Goal: Information Seeking & Learning: Learn about a topic

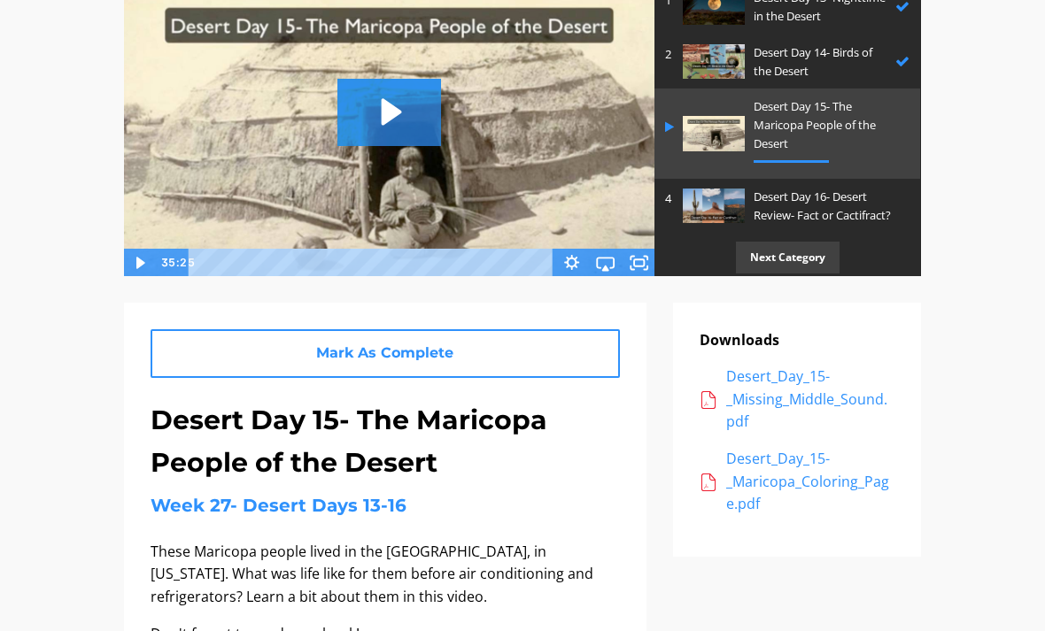
scroll to position [72, 0]
click at [814, 203] on p "Desert Day 16- Desert Review- Fact or Cactifract?" at bounding box center [827, 207] width 147 height 37
click at [865, 189] on p "Desert Day 16- Desert Review- Fact or Cactifract?" at bounding box center [827, 207] width 147 height 37
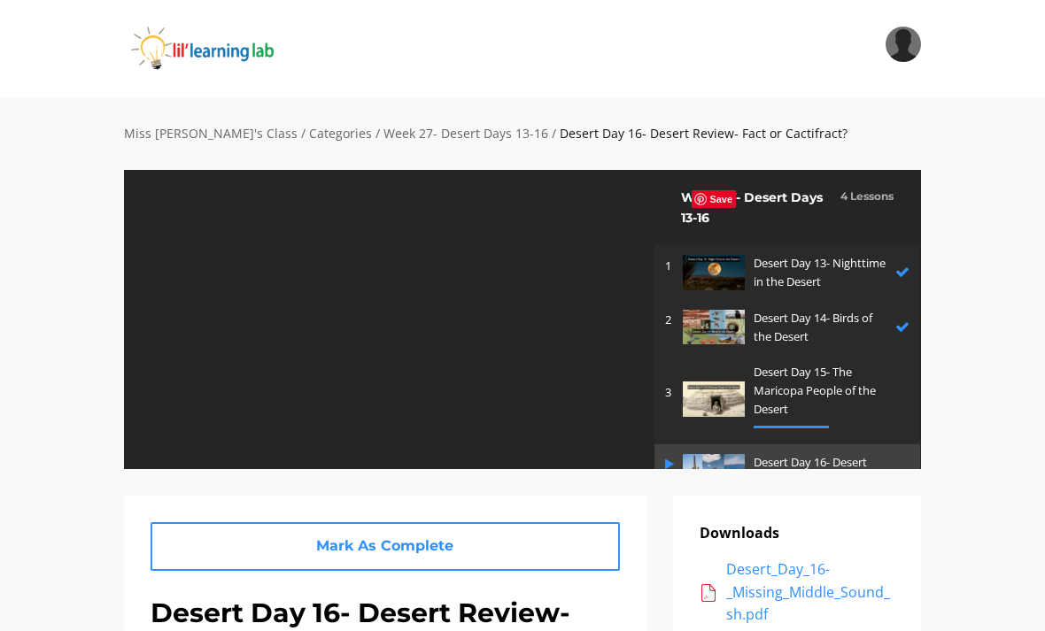
scroll to position [72, 0]
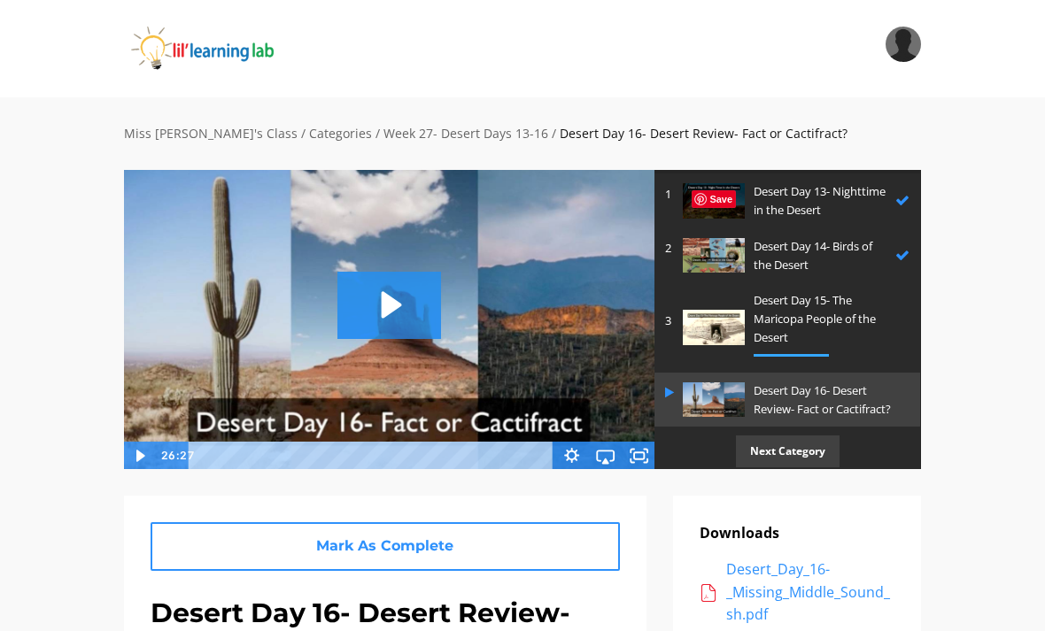
click at [822, 330] on p "Desert Day 15- The Maricopa People of the Desert" at bounding box center [827, 318] width 147 height 55
click at [837, 322] on p "Desert Day 15- The Maricopa People of the Desert" at bounding box center [827, 318] width 147 height 55
click at [745, 311] on img at bounding box center [714, 327] width 62 height 35
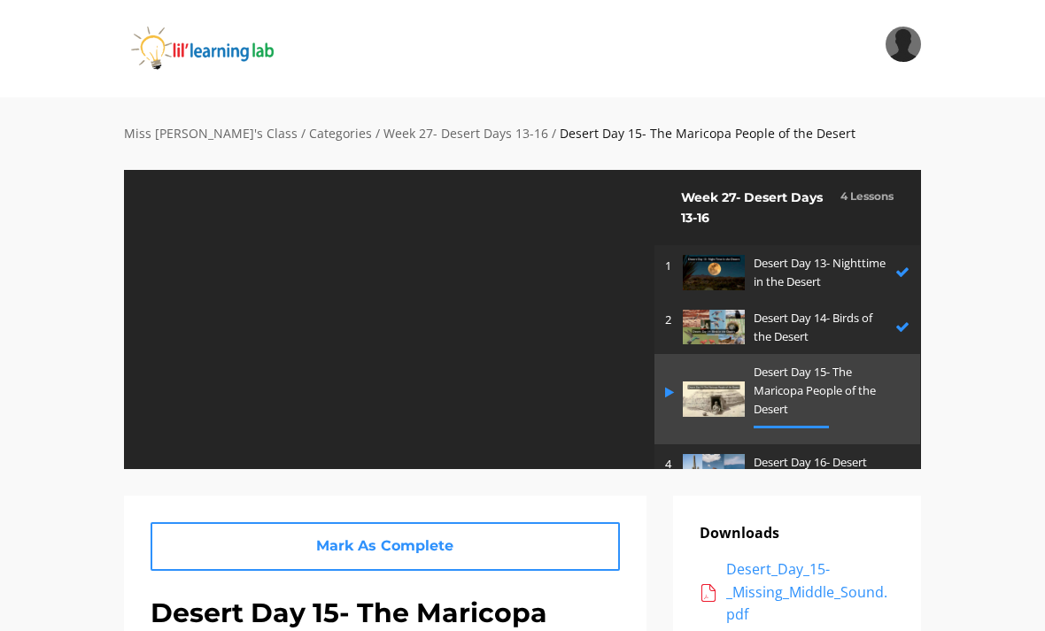
scroll to position [15, 0]
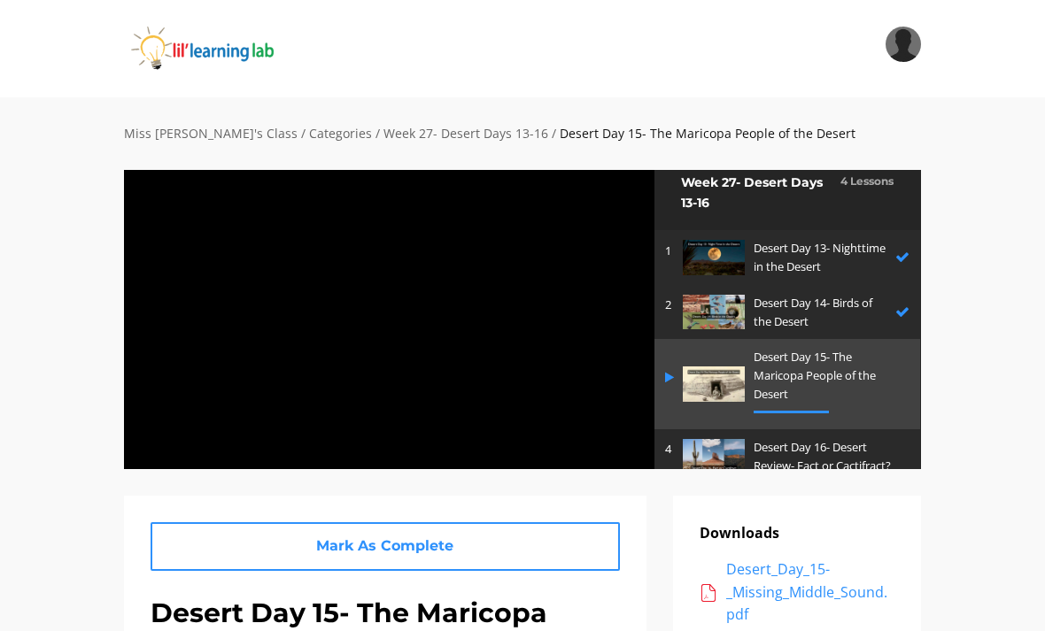
click at [418, 322] on div at bounding box center [389, 319] width 532 height 300
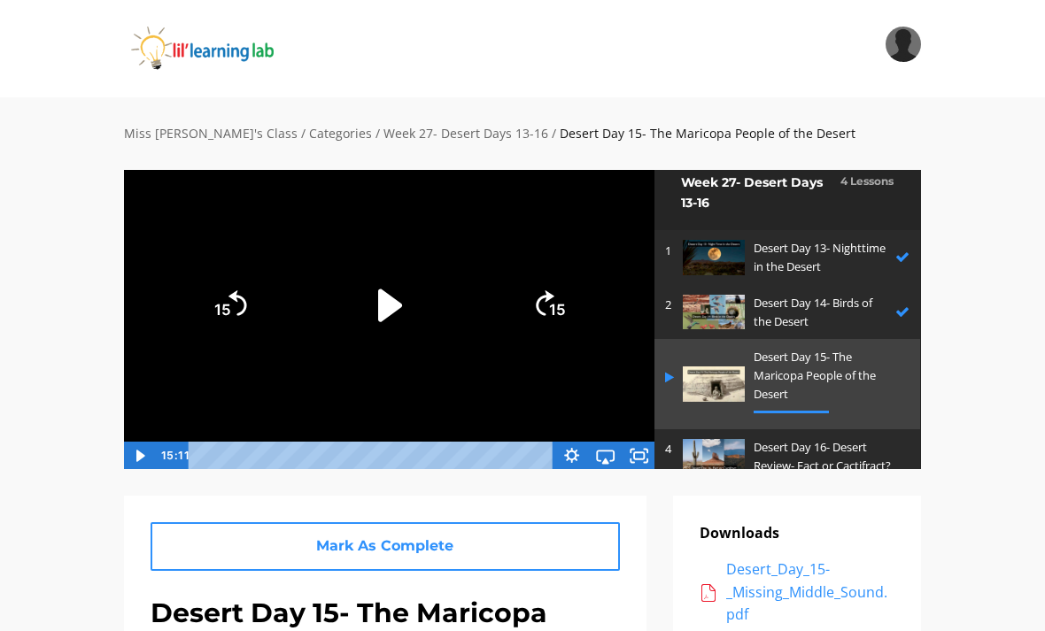
click at [397, 302] on icon "Play Video" at bounding box center [390, 305] width 24 height 33
click at [639, 445] on icon "Fullscreen" at bounding box center [639, 455] width 41 height 34
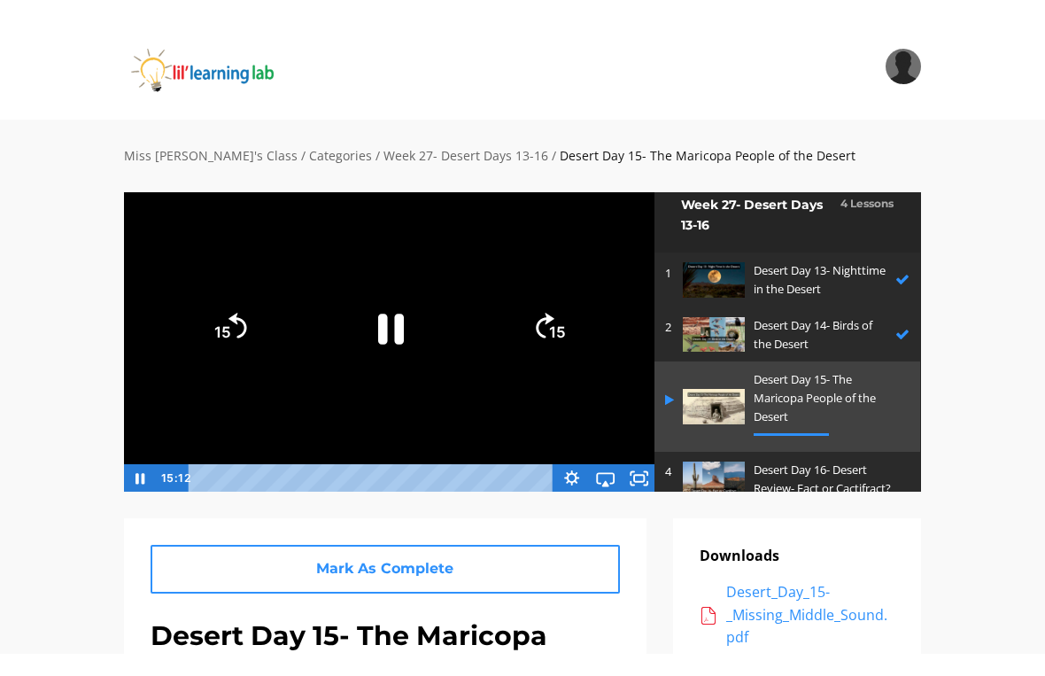
scroll to position [21, 0]
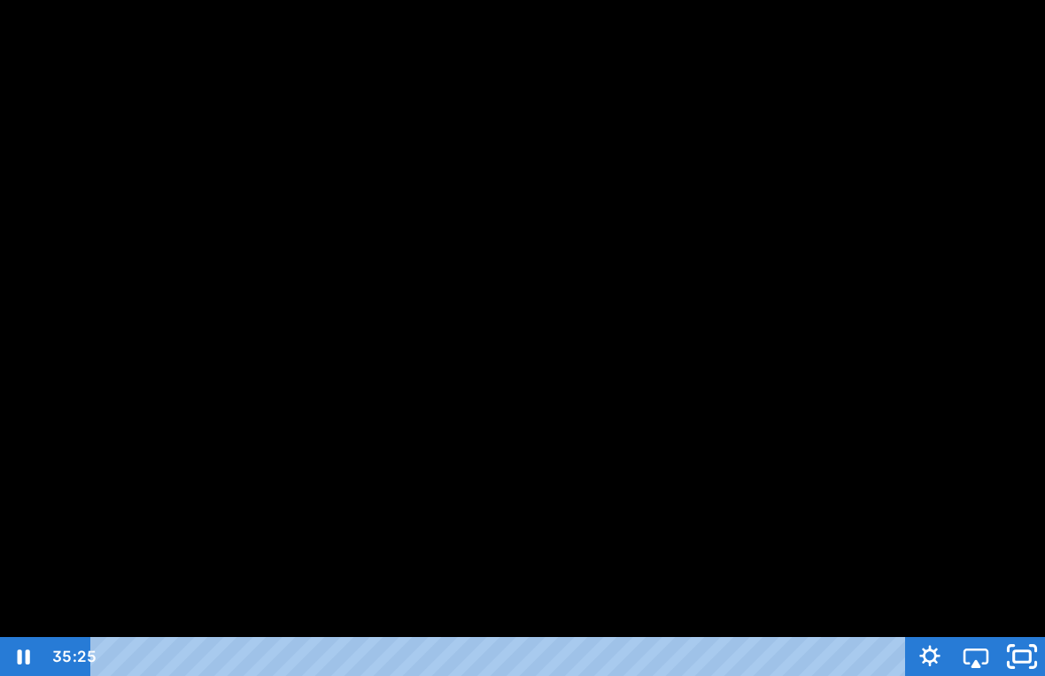
click at [1028, 631] on icon "Unfullscreen" at bounding box center [1022, 656] width 55 height 47
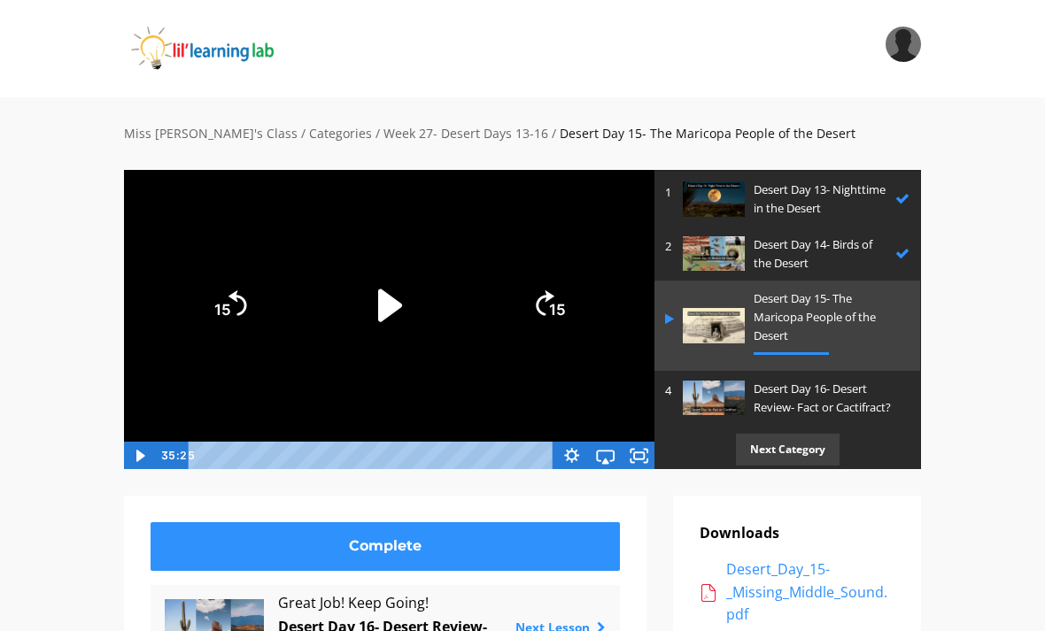
scroll to position [72, 0]
click at [857, 410] on p "Desert Day 16- Desert Review- Fact or Cactifract?" at bounding box center [827, 400] width 147 height 37
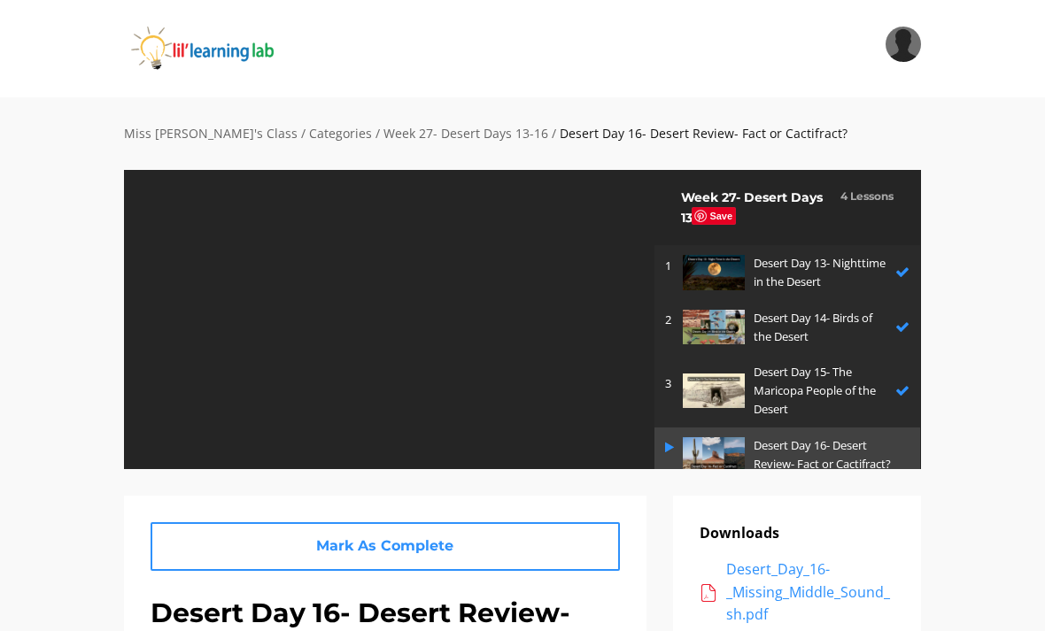
scroll to position [55, 0]
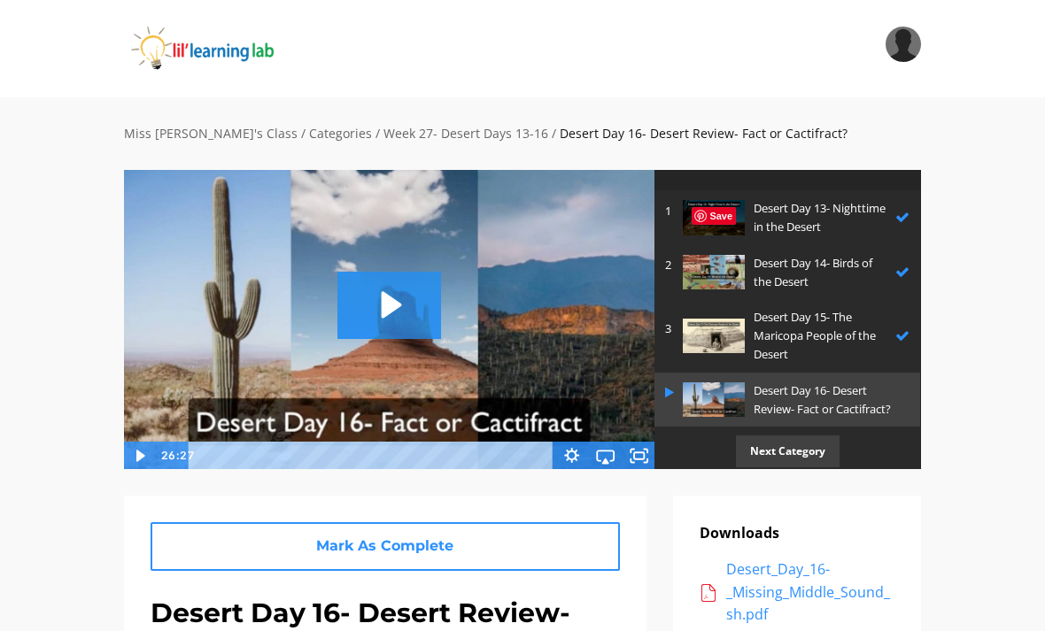
click at [409, 290] on icon "Play Video: sites/2147505858/video/A67Vfi22SjaYp9rEmRoZ_Desert_Day_16-_Fact_or_…" at bounding box center [389, 305] width 104 height 66
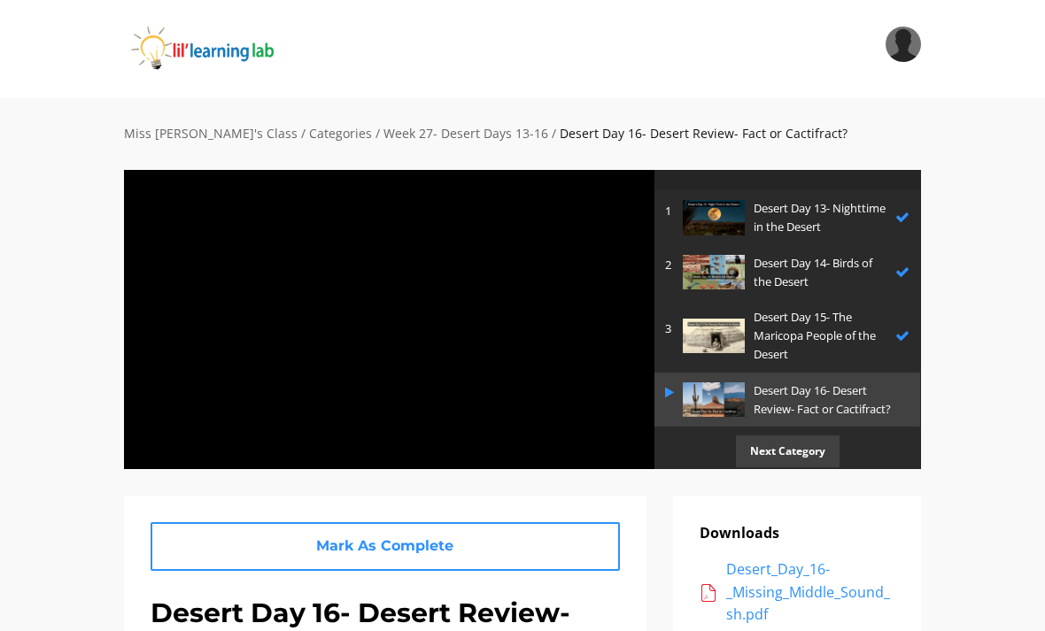
click at [592, 422] on div at bounding box center [389, 319] width 532 height 300
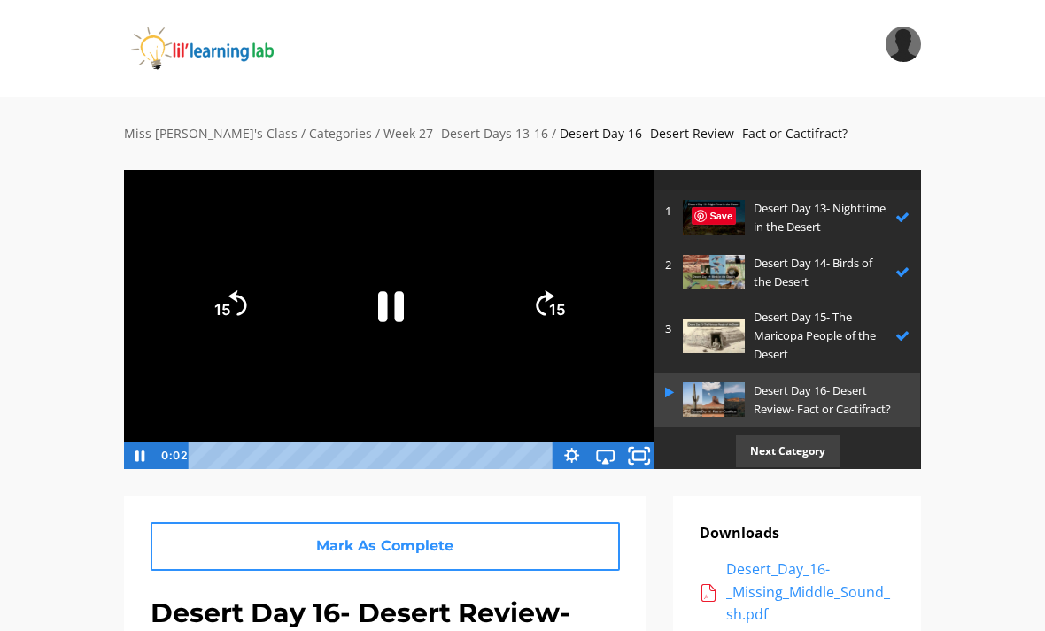
click at [643, 459] on rect "Fullscreen" at bounding box center [639, 456] width 12 height 8
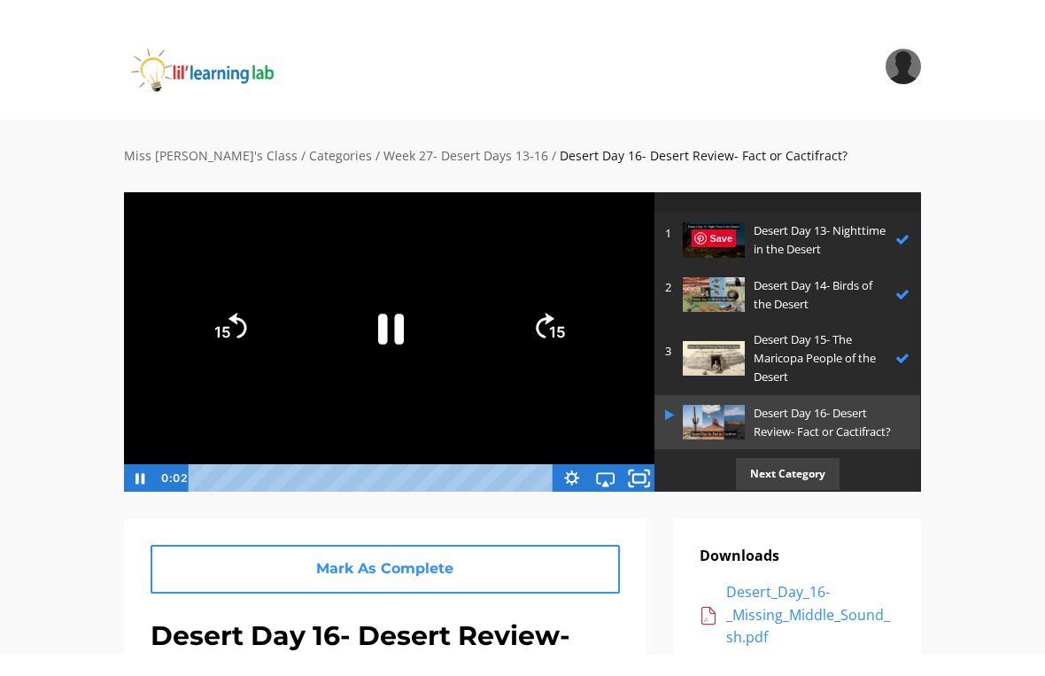
scroll to position [21, 0]
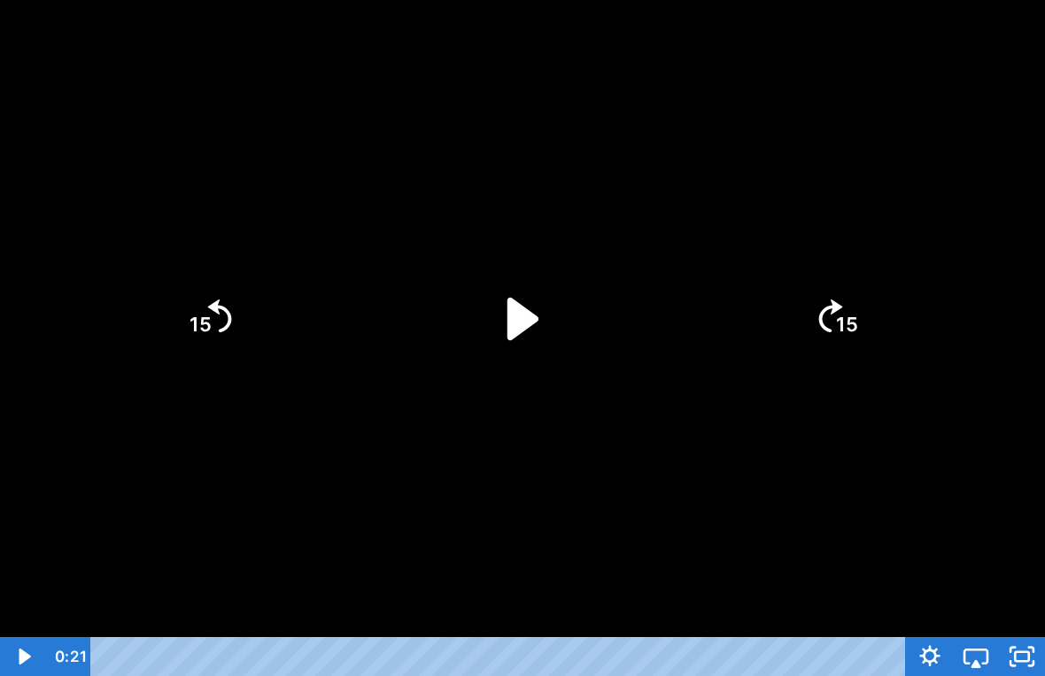
click at [569, 317] on icon "Play Video" at bounding box center [522, 319] width 122 height 122
click at [867, 480] on div at bounding box center [522, 338] width 1045 height 676
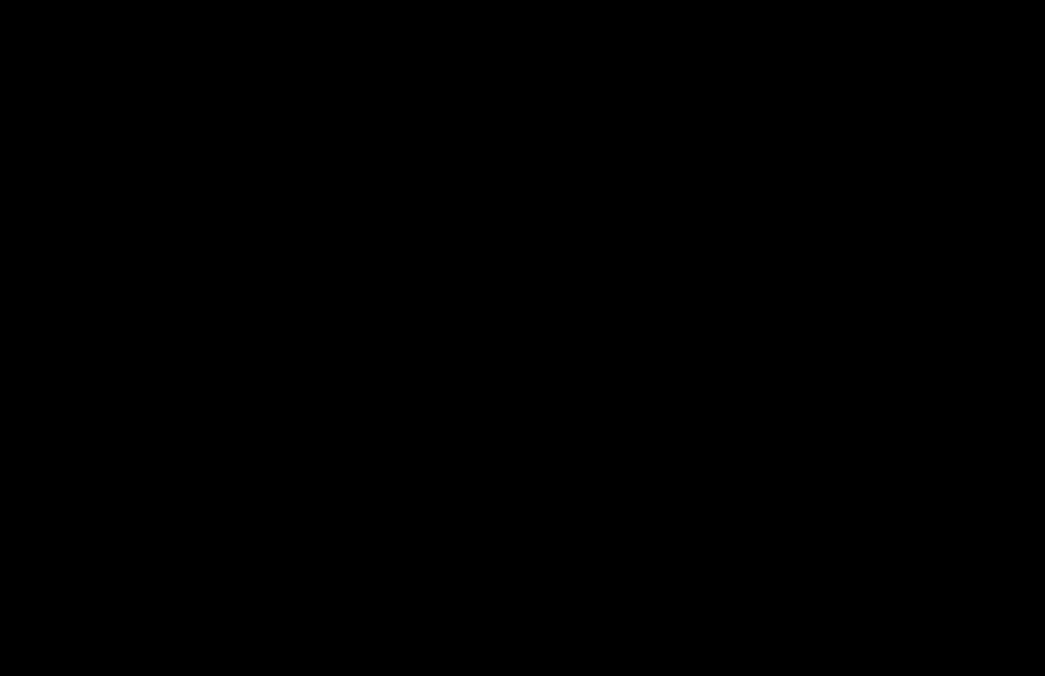
click at [510, 336] on div at bounding box center [522, 338] width 1045 height 676
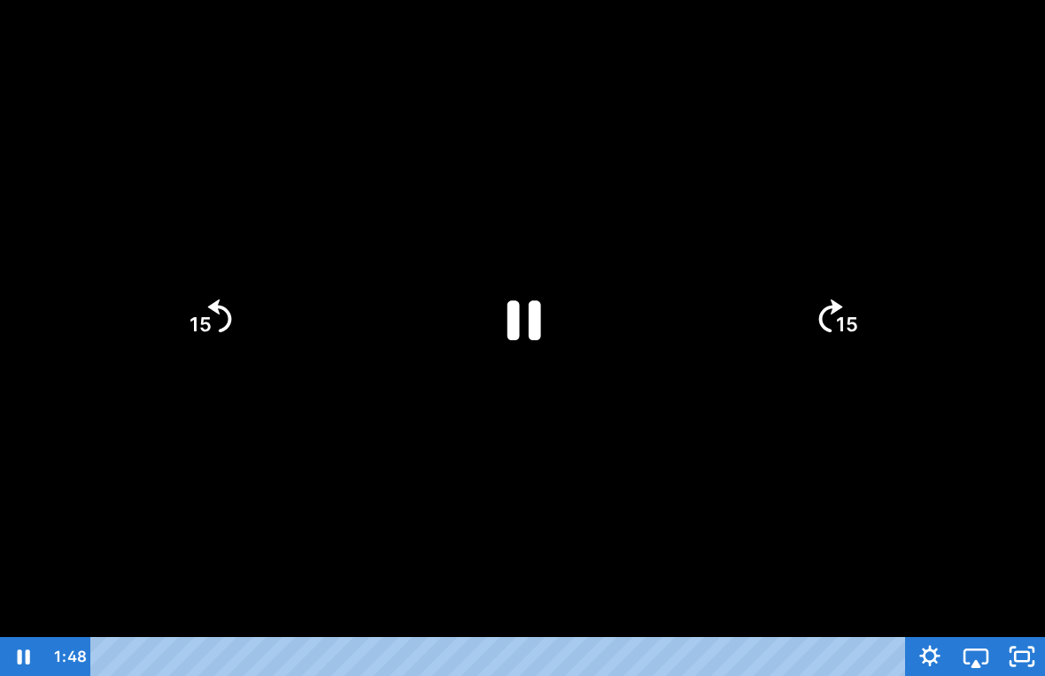
click at [529, 348] on icon "Pause" at bounding box center [522, 319] width 122 height 122
click at [576, 309] on icon "Play Video" at bounding box center [522, 319] width 122 height 122
click at [758, 483] on div at bounding box center [522, 338] width 1045 height 676
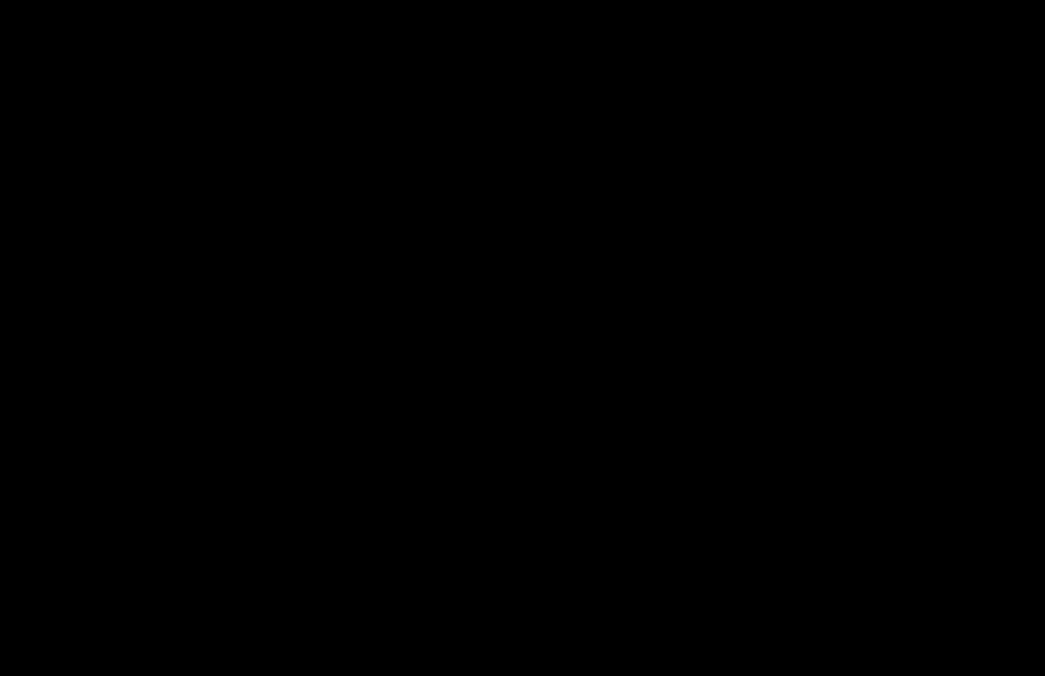
click at [797, 342] on div at bounding box center [522, 338] width 1045 height 676
click at [807, 277] on div at bounding box center [522, 338] width 1045 height 676
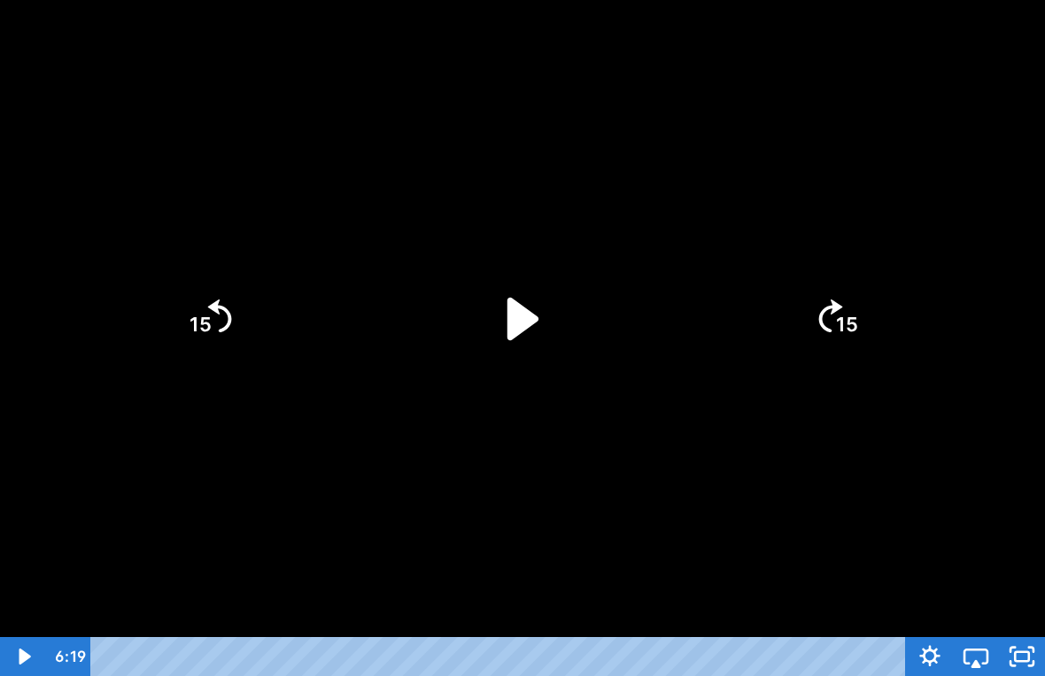
click at [541, 345] on icon "Play Video" at bounding box center [522, 319] width 122 height 122
click at [197, 328] on tspan "15" at bounding box center [201, 324] width 22 height 23
click at [202, 306] on icon "15" at bounding box center [208, 317] width 85 height 85
click at [246, 327] on icon "15" at bounding box center [208, 317] width 85 height 85
click at [515, 343] on icon "Play Video" at bounding box center [522, 318] width 137 height 137
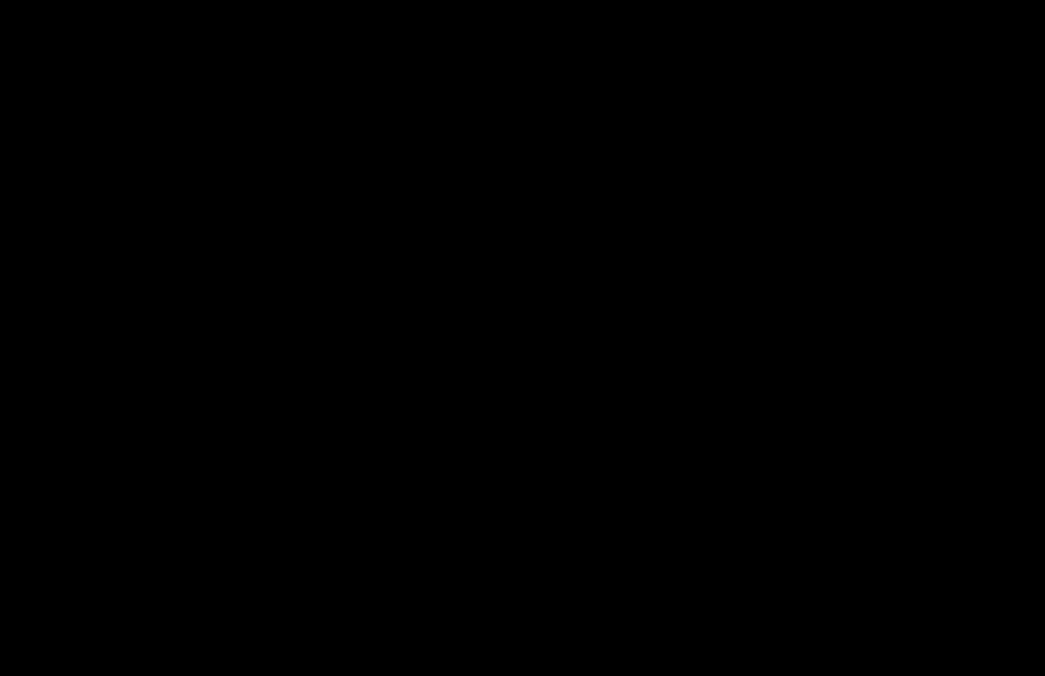
click at [145, 12] on div at bounding box center [522, 338] width 1045 height 676
click at [519, 269] on div at bounding box center [522, 338] width 1045 height 676
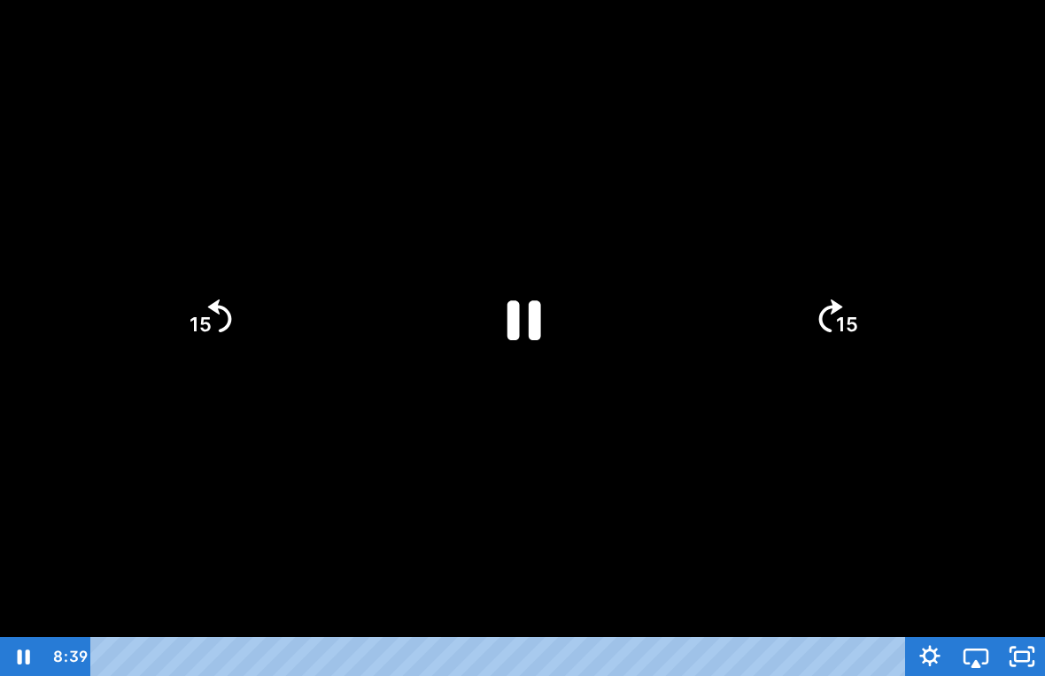
click at [533, 341] on icon "Pause" at bounding box center [522, 319] width 122 height 122
click at [546, 286] on icon "Play Video" at bounding box center [522, 319] width 122 height 122
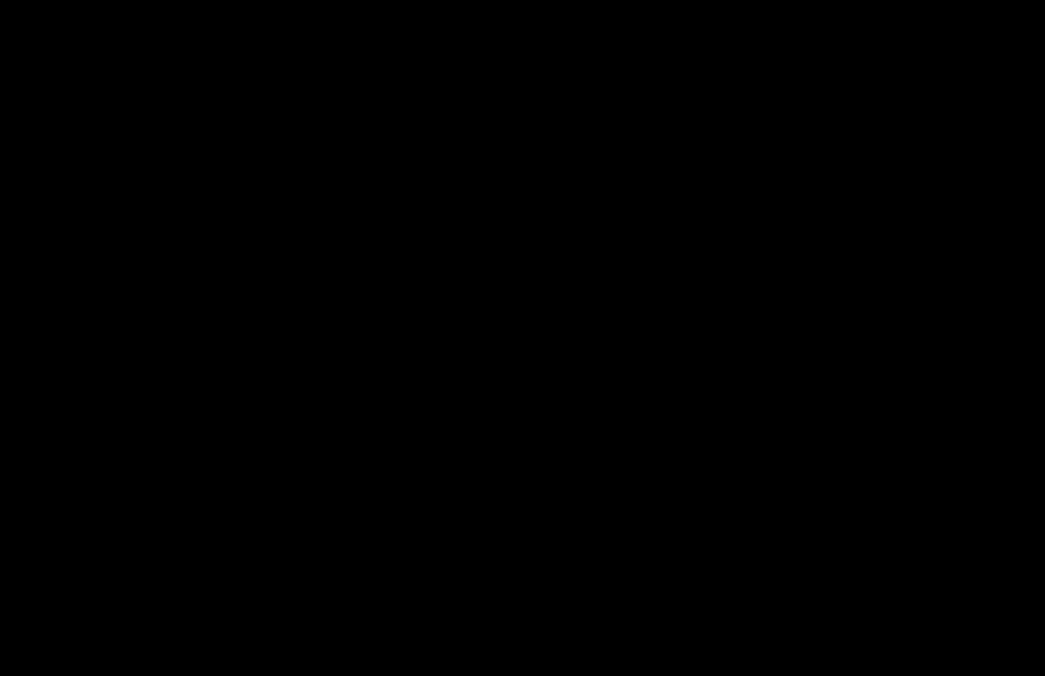
click at [552, 276] on div at bounding box center [522, 338] width 1045 height 676
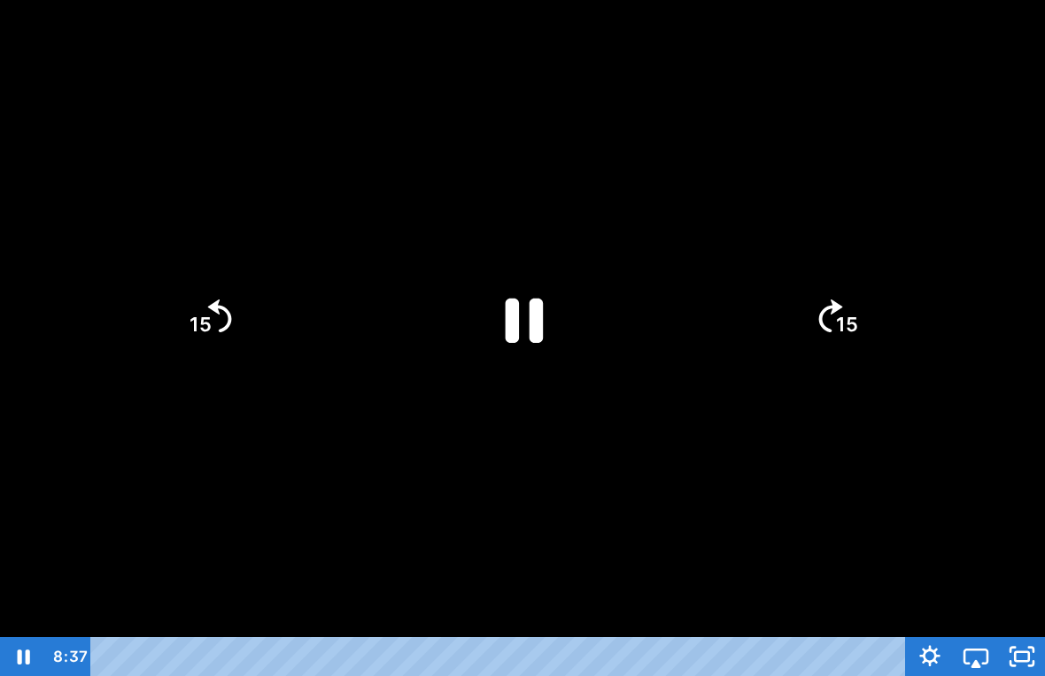
click at [518, 310] on icon "Pause" at bounding box center [525, 320] width 38 height 44
click at [554, 351] on icon "Play Video" at bounding box center [522, 319] width 122 height 122
click at [196, 312] on text "15" at bounding box center [199, 325] width 25 height 27
click at [197, 303] on icon "15" at bounding box center [209, 318] width 96 height 96
click at [192, 307] on icon "15" at bounding box center [209, 318] width 96 height 96
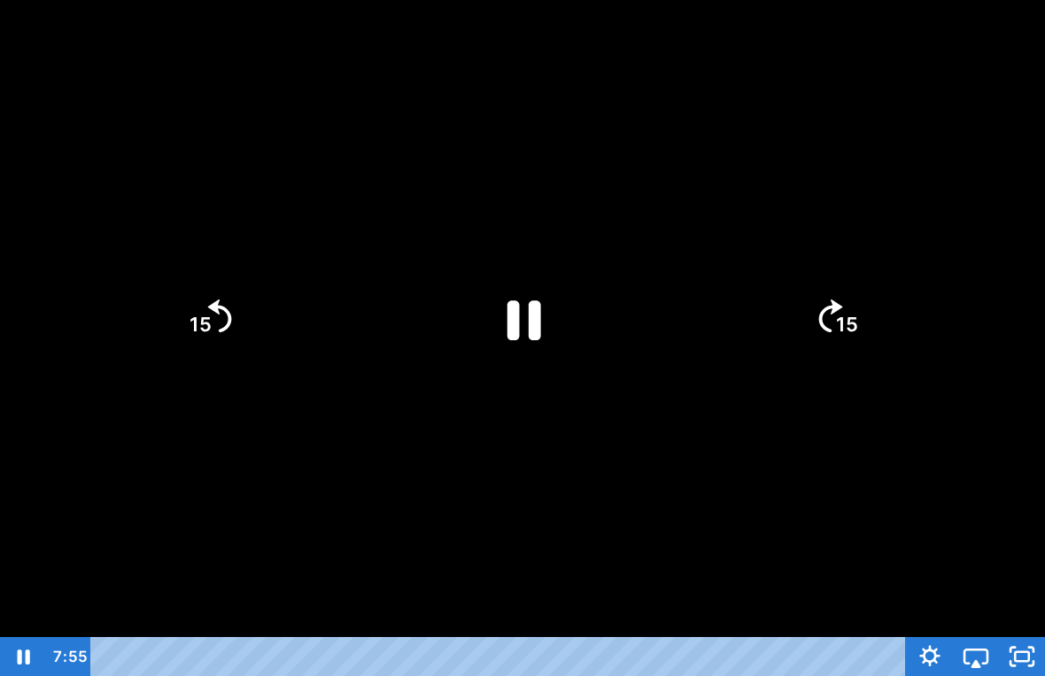
click at [231, 269] on div at bounding box center [522, 338] width 1045 height 676
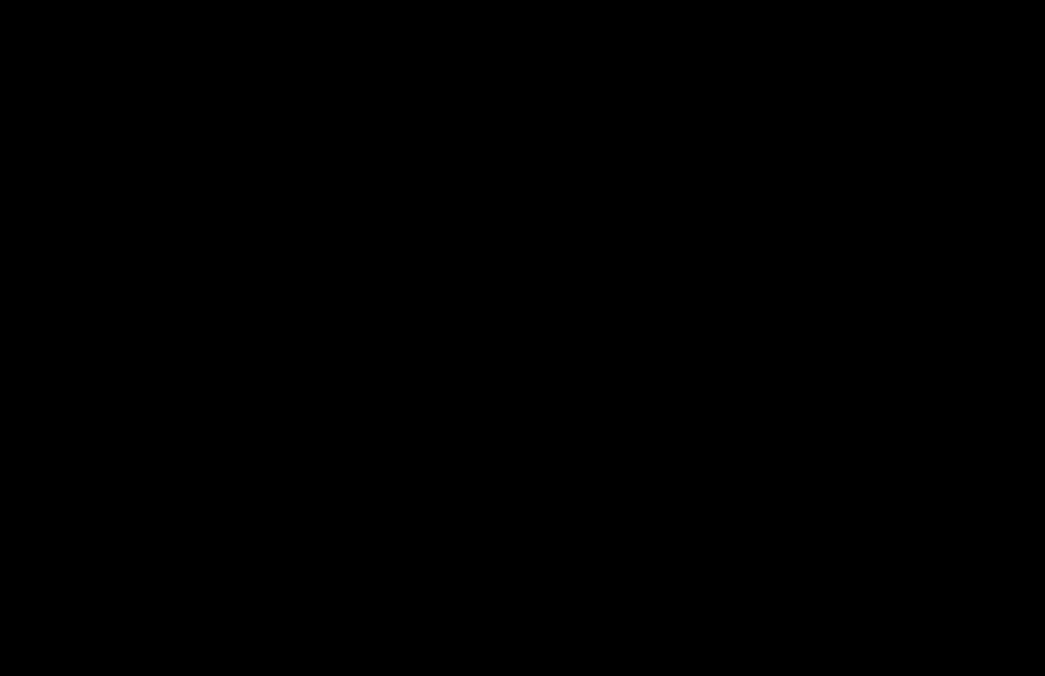
click at [212, 306] on div at bounding box center [522, 338] width 1045 height 676
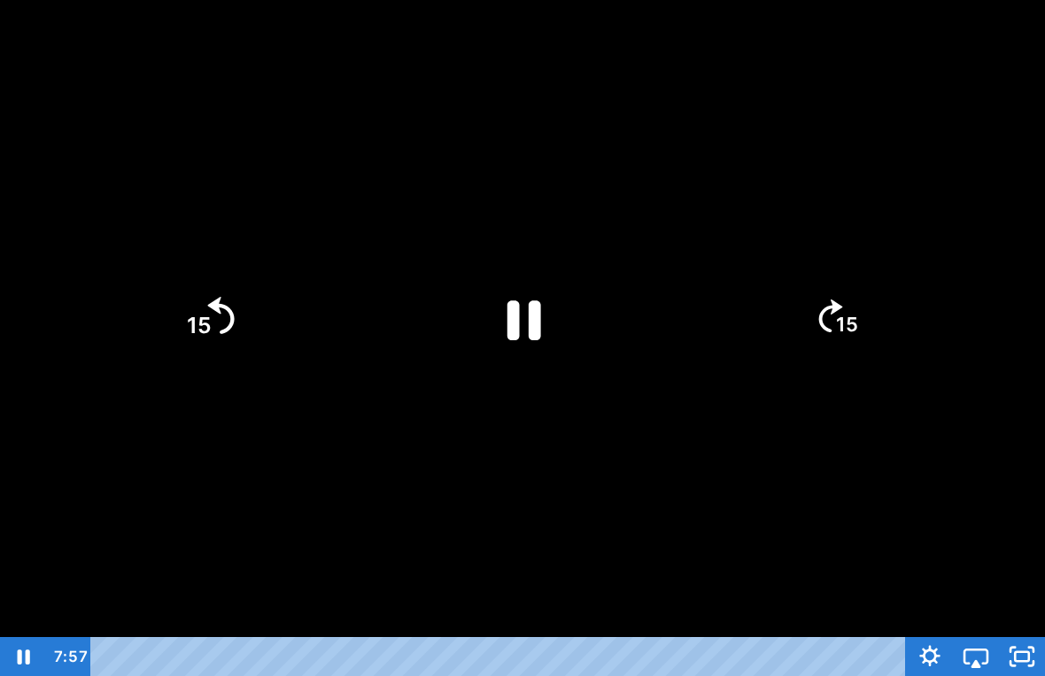
click at [225, 312] on icon "15" at bounding box center [209, 318] width 96 height 96
click at [198, 324] on tspan "15" at bounding box center [199, 325] width 25 height 27
click at [197, 324] on tspan "15" at bounding box center [199, 325] width 25 height 27
click at [834, 332] on icon "15" at bounding box center [836, 318] width 96 height 96
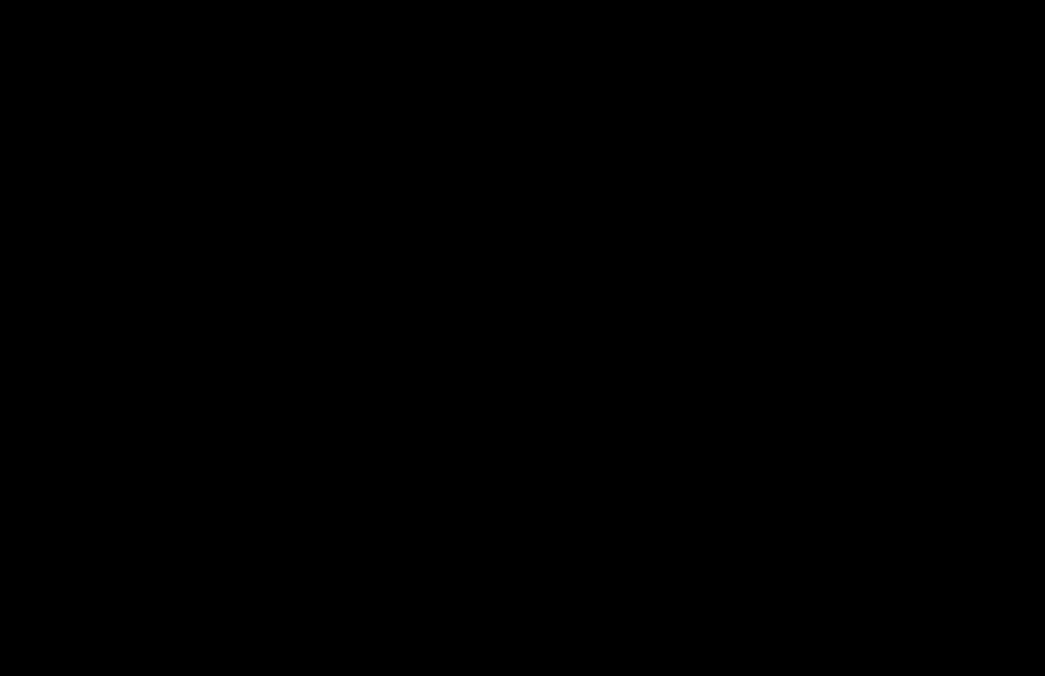
click at [231, 297] on div at bounding box center [522, 338] width 1045 height 676
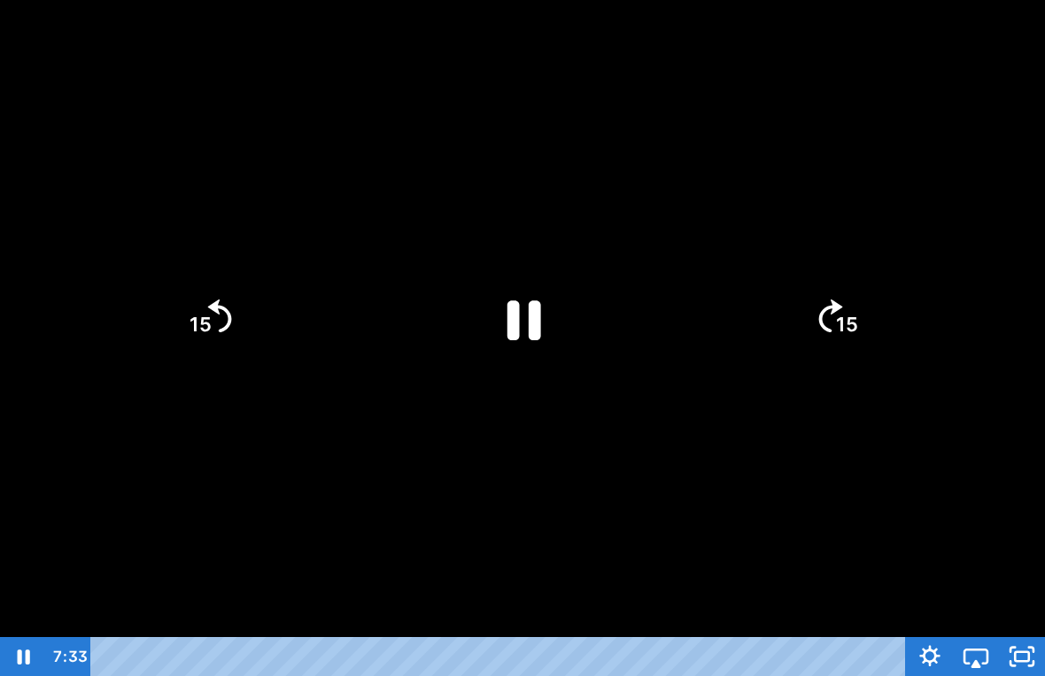
click at [232, 348] on icon "15" at bounding box center [208, 317] width 85 height 85
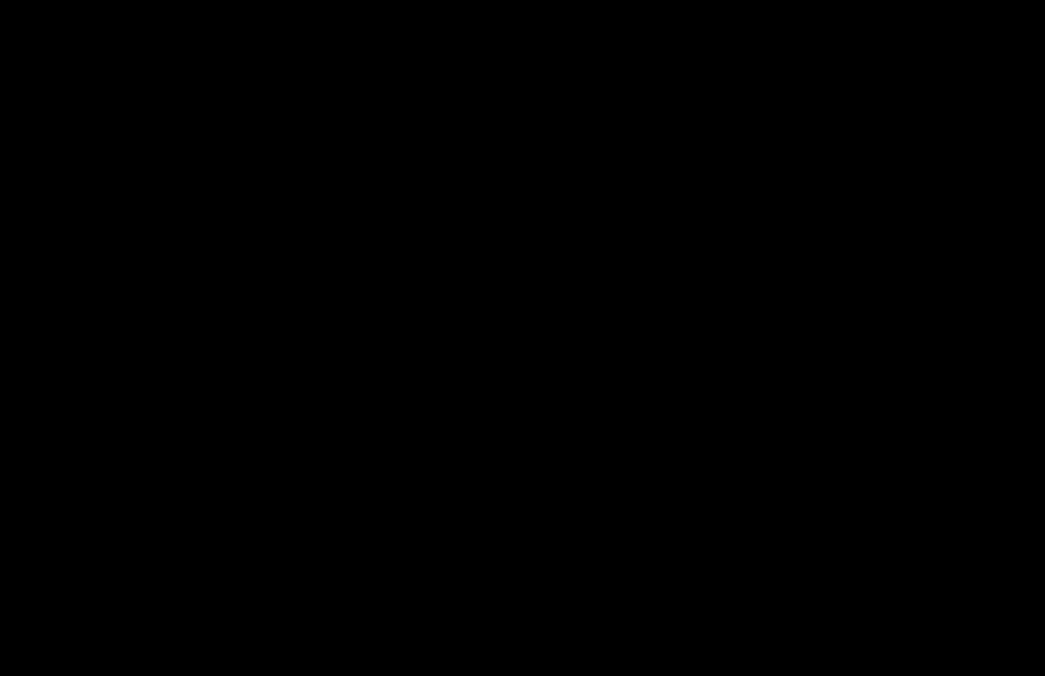
click at [184, 159] on div at bounding box center [522, 338] width 1045 height 676
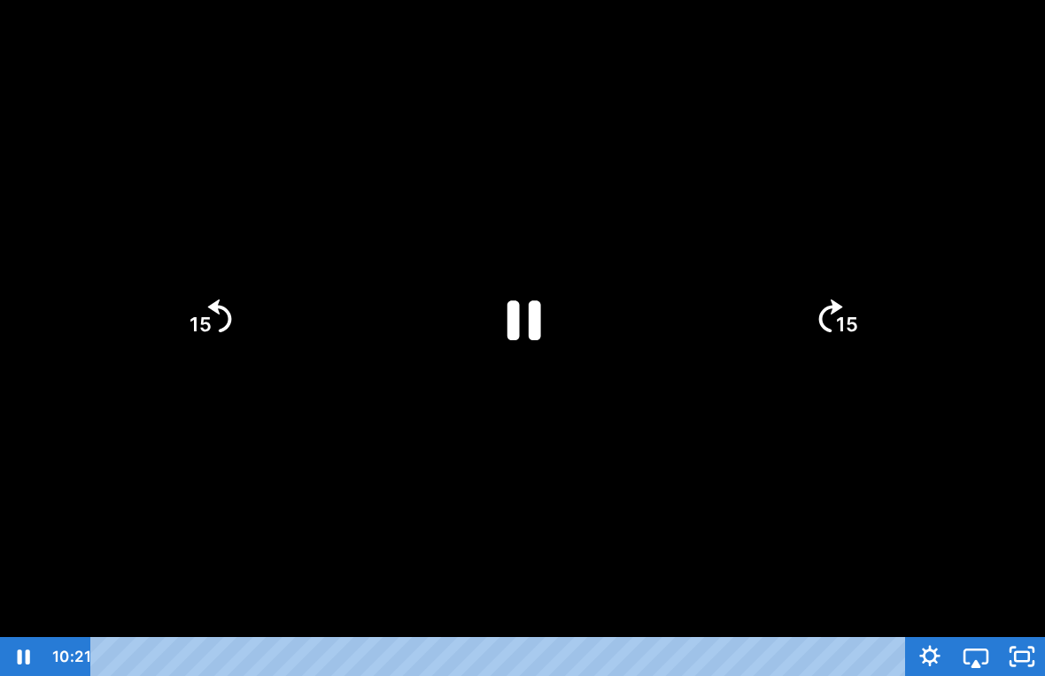
click at [339, 177] on div at bounding box center [522, 338] width 1045 height 676
click at [190, 290] on icon "15" at bounding box center [209, 318] width 96 height 96
click at [188, 319] on icon "15" at bounding box center [209, 318] width 96 height 96
click at [208, 297] on icon "15" at bounding box center [208, 317] width 85 height 85
click at [339, 178] on div at bounding box center [522, 338] width 1045 height 676
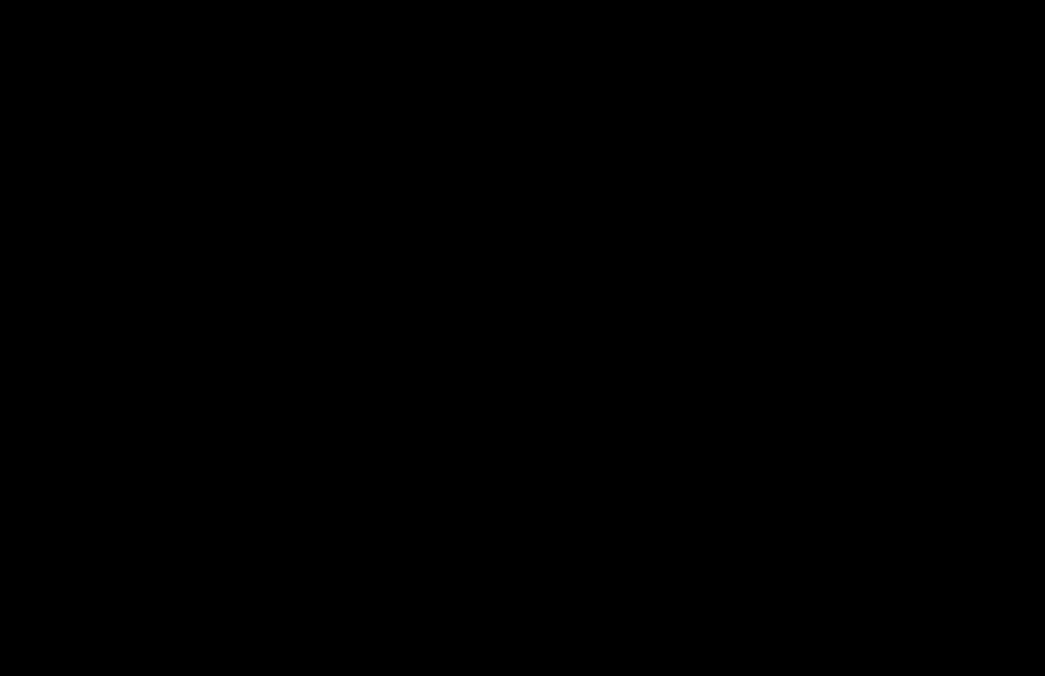
click at [469, 350] on div at bounding box center [522, 338] width 1045 height 676
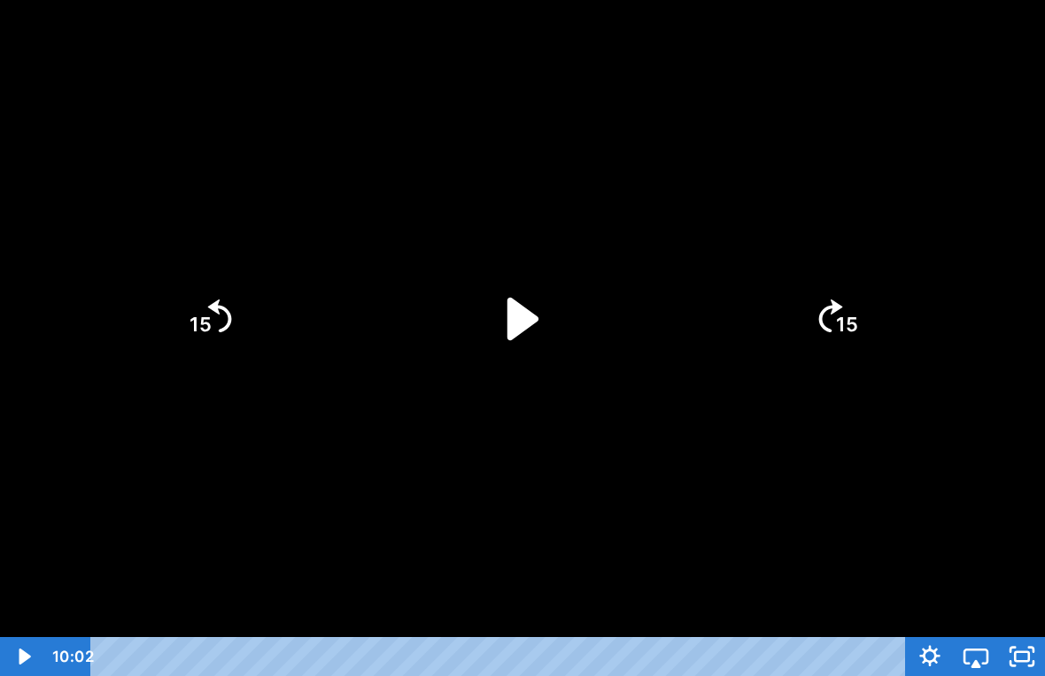
click at [516, 284] on icon "Play Video" at bounding box center [522, 319] width 122 height 122
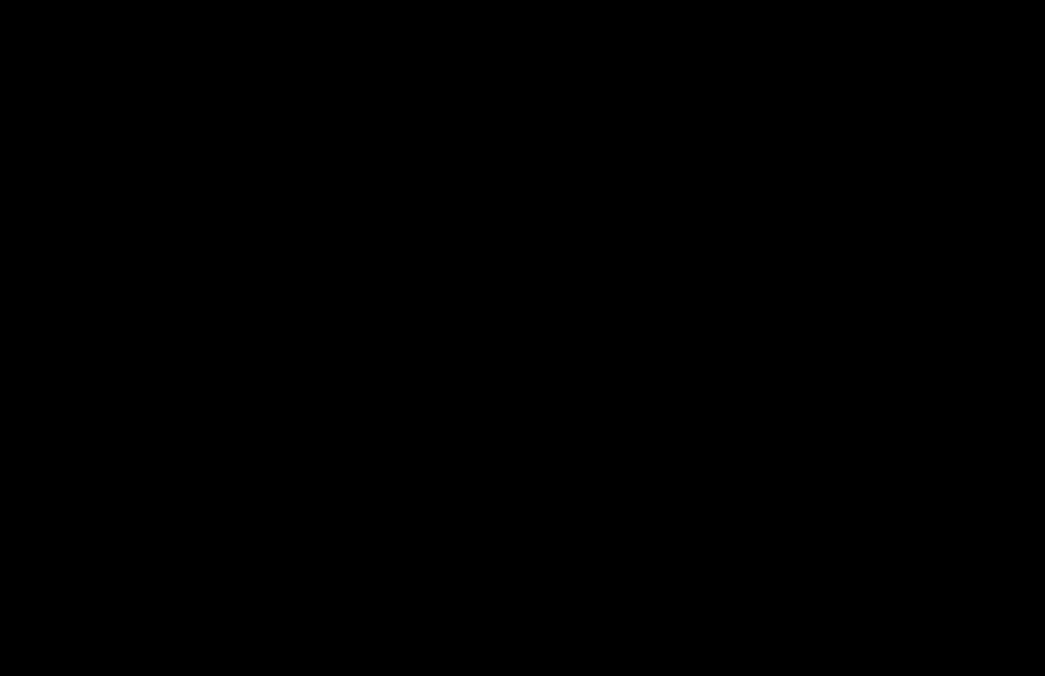
click at [352, 467] on div at bounding box center [522, 338] width 1045 height 676
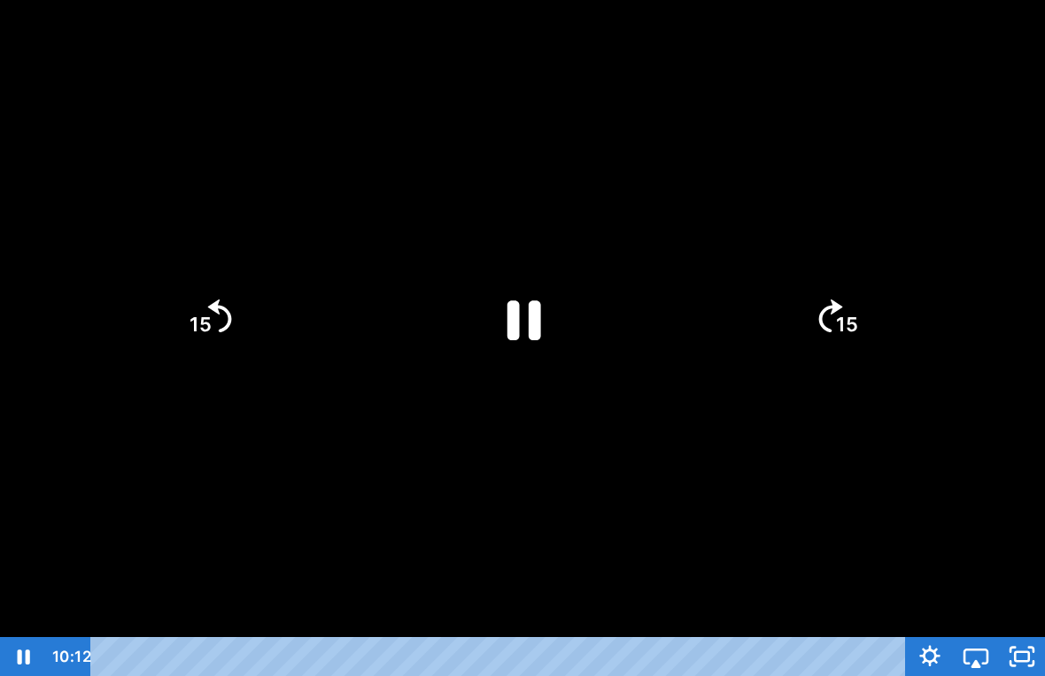
click at [205, 280] on icon "15" at bounding box center [208, 317] width 85 height 85
click at [242, 316] on icon "15" at bounding box center [208, 317] width 85 height 85
click at [223, 290] on icon "15" at bounding box center [209, 243] width 106 height 106
click at [205, 336] on tspan "15" at bounding box center [201, 324] width 22 height 23
click at [519, 291] on icon "Play Video" at bounding box center [522, 319] width 122 height 122
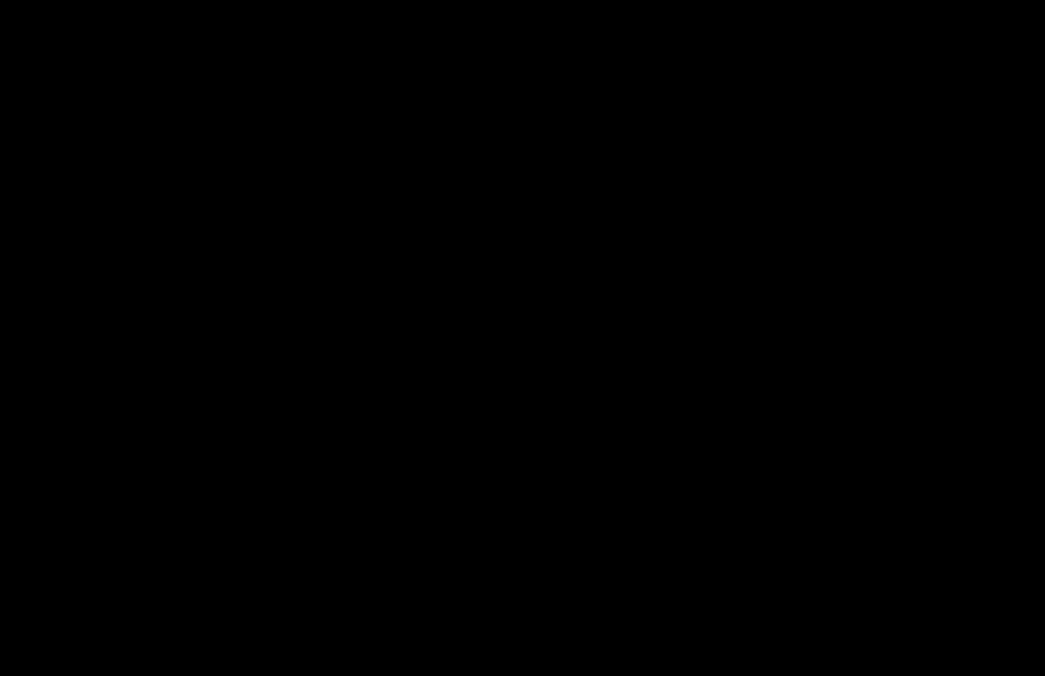
click at [494, 339] on div at bounding box center [522, 338] width 1045 height 676
click at [538, 312] on div at bounding box center [522, 338] width 1045 height 676
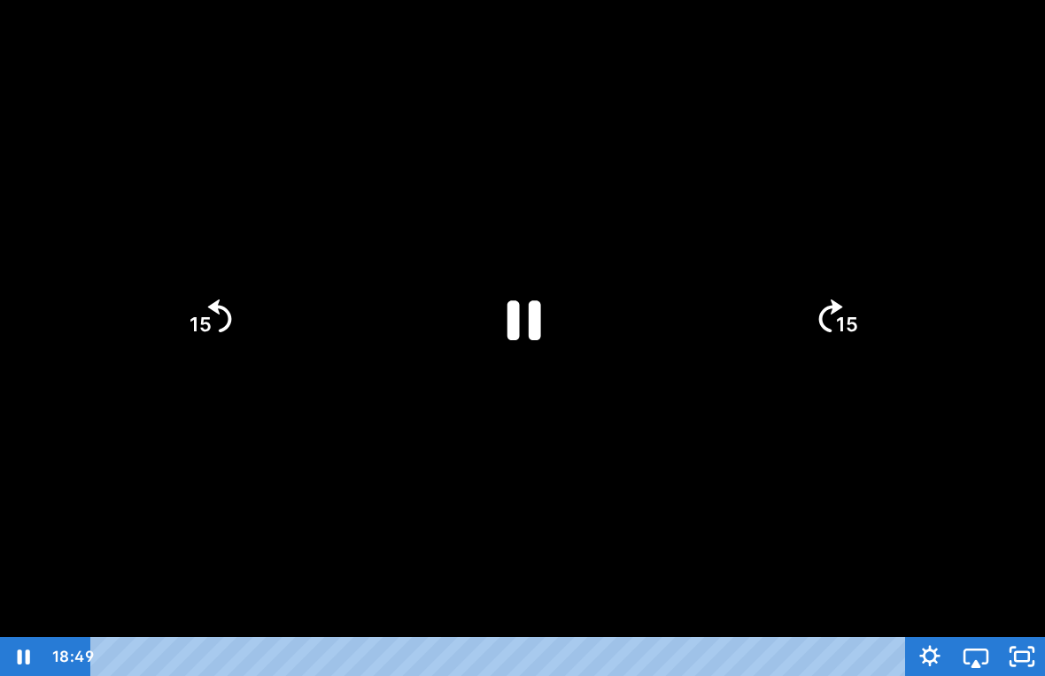
click at [286, 484] on div at bounding box center [522, 338] width 1045 height 676
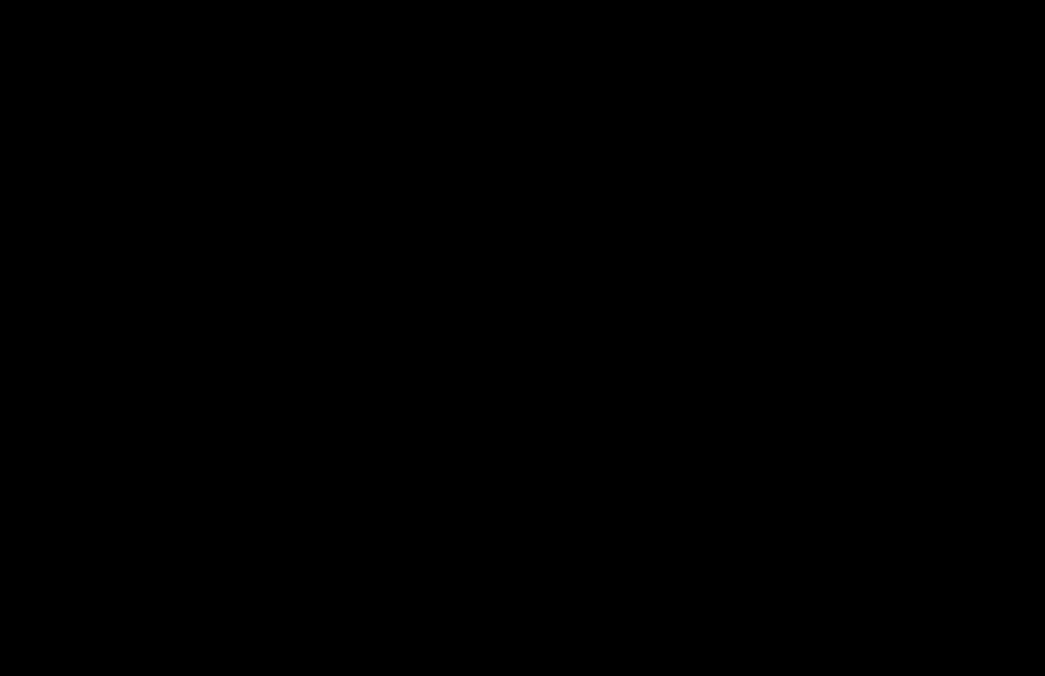
click at [567, 257] on div at bounding box center [522, 338] width 1045 height 676
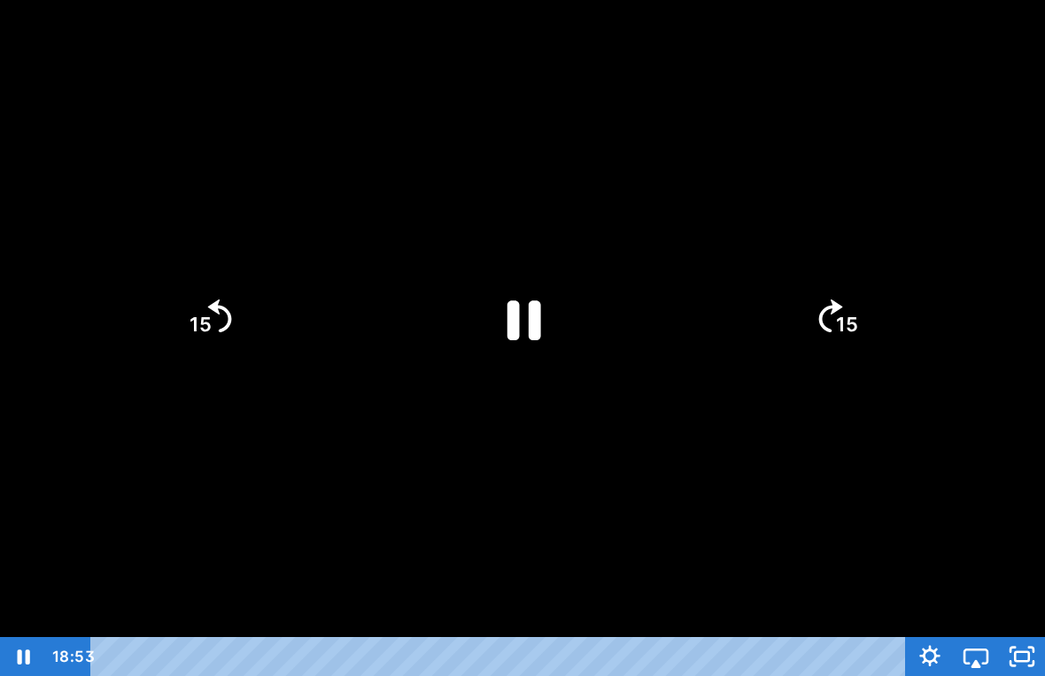
click at [493, 350] on icon "Pause" at bounding box center [522, 319] width 122 height 122
click at [668, 461] on div at bounding box center [522, 338] width 1045 height 676
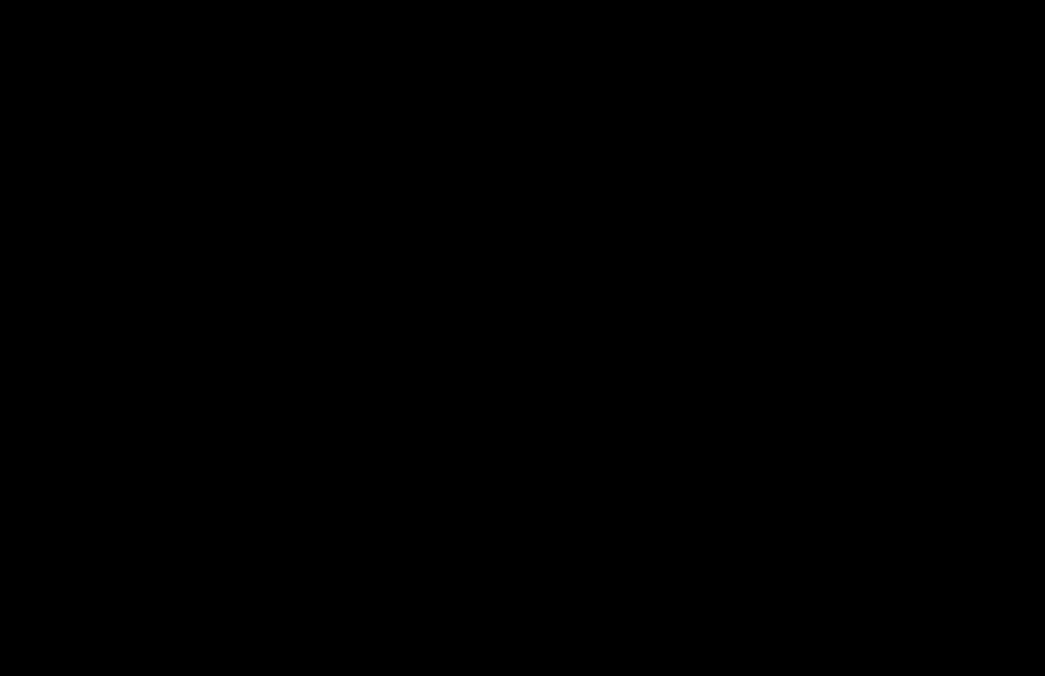
click at [946, 443] on div at bounding box center [522, 338] width 1045 height 676
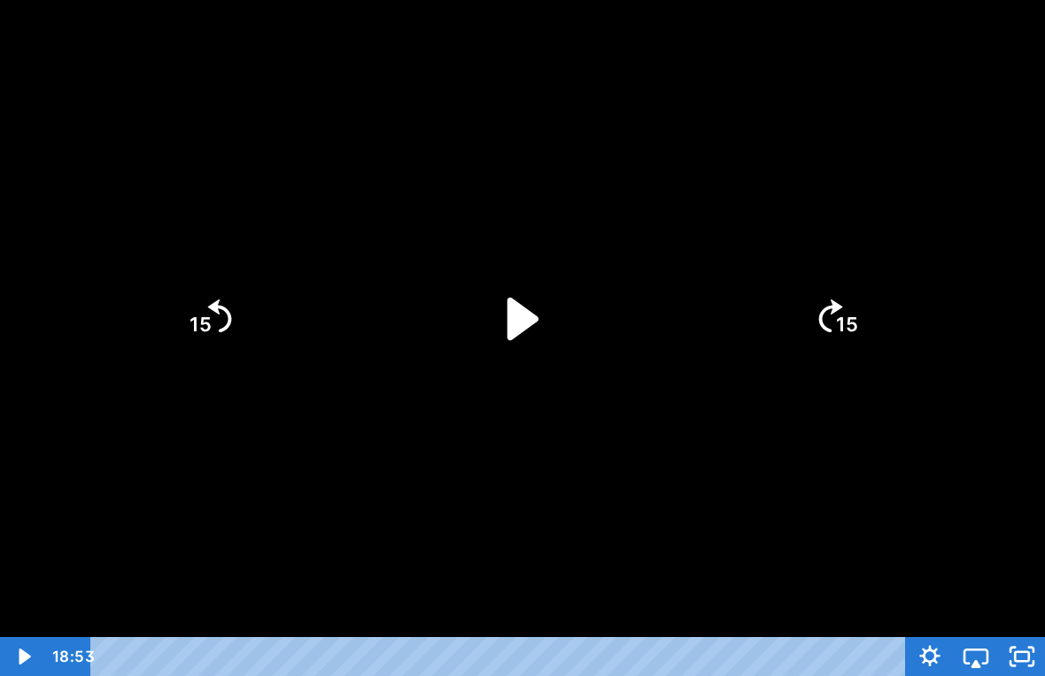
click at [530, 308] on icon "Play Video" at bounding box center [522, 319] width 122 height 122
click at [936, 449] on div at bounding box center [522, 338] width 1045 height 676
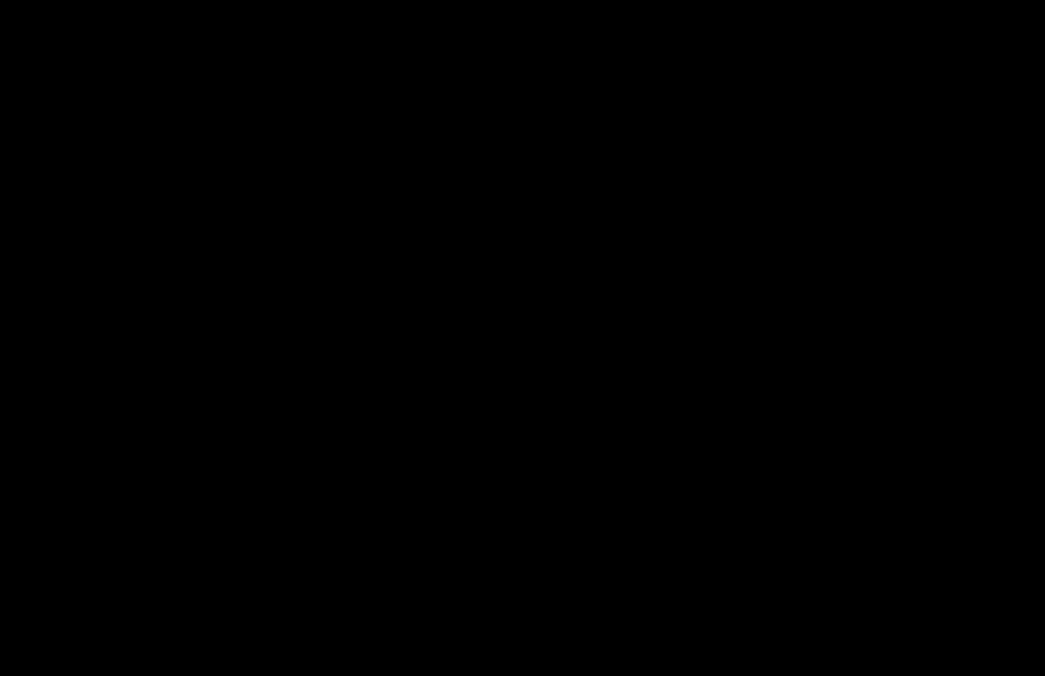
click at [524, 267] on div at bounding box center [522, 338] width 1045 height 676
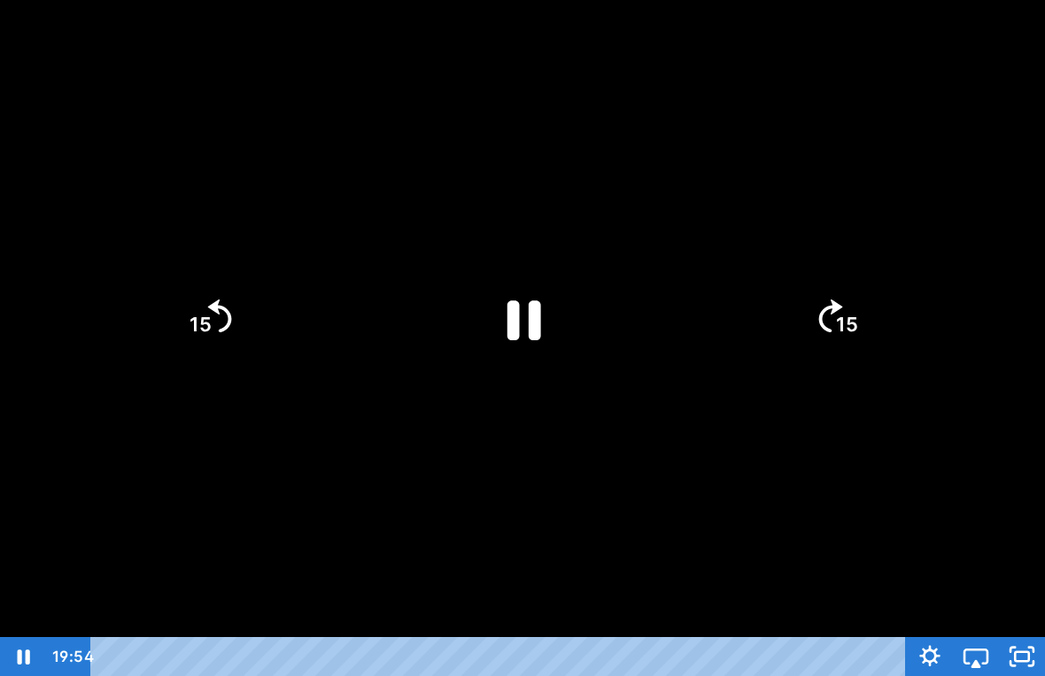
click at [554, 307] on icon "Pause" at bounding box center [522, 319] width 122 height 122
click at [694, 447] on div at bounding box center [522, 338] width 1045 height 676
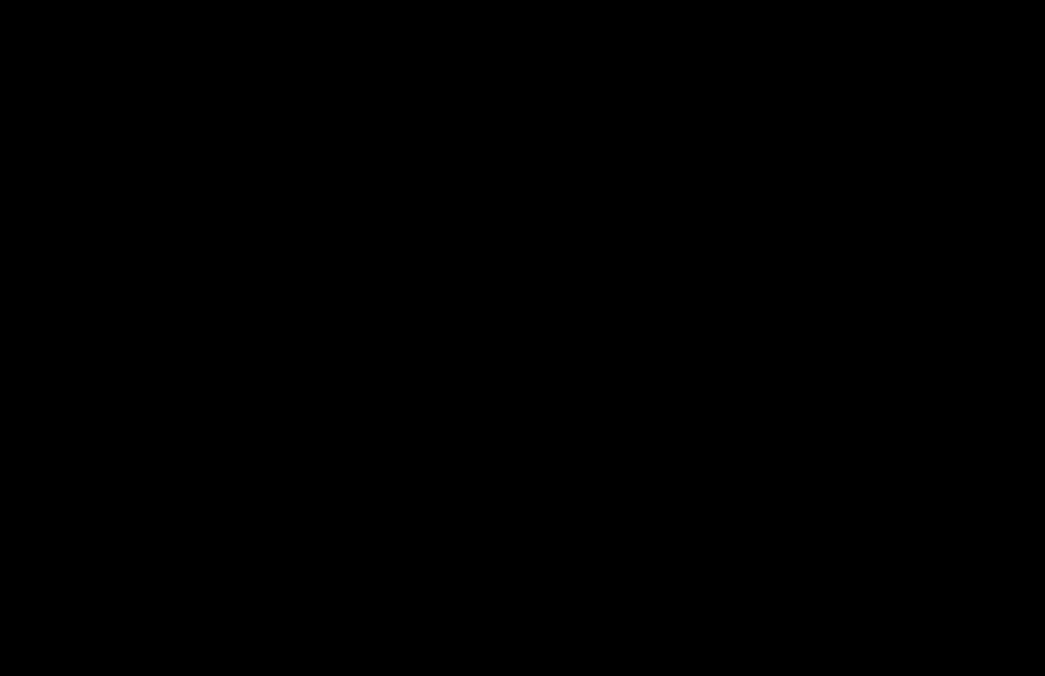
click at [492, 373] on div at bounding box center [522, 338] width 1045 height 676
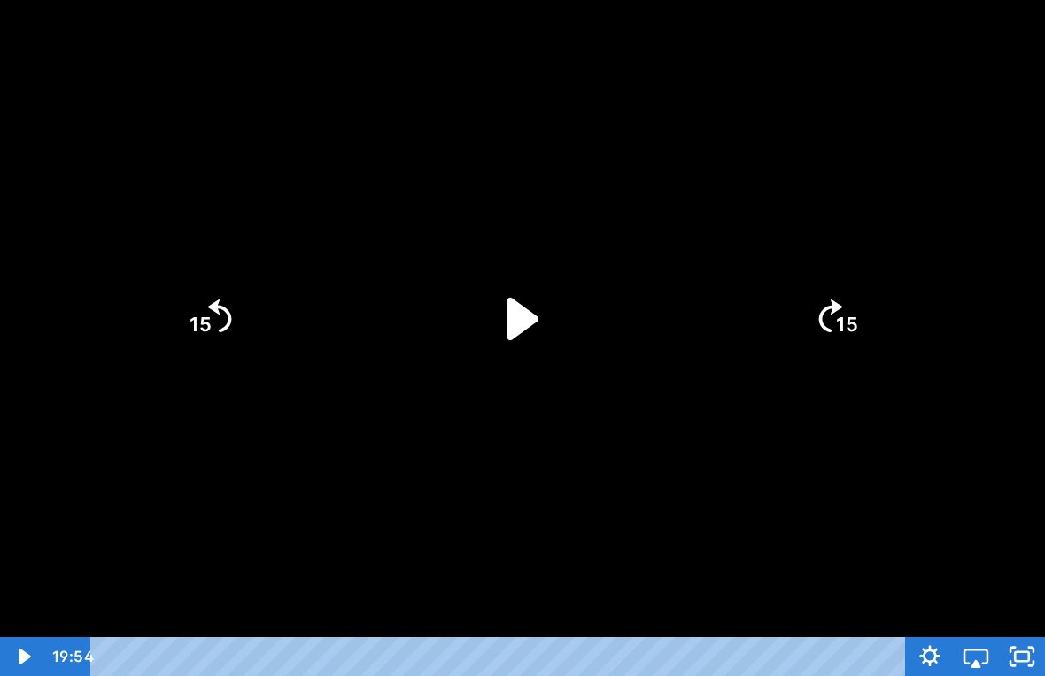
click at [492, 327] on icon "Play Video" at bounding box center [522, 319] width 122 height 122
click at [701, 414] on div at bounding box center [522, 338] width 1045 height 676
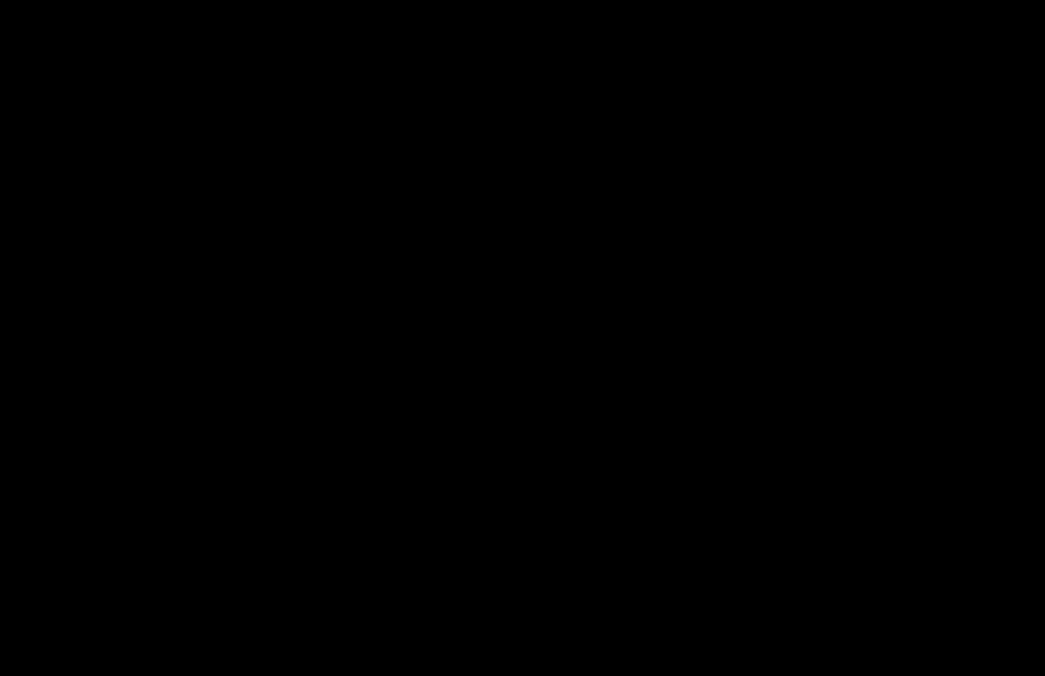
click at [613, 298] on div at bounding box center [522, 338] width 1045 height 676
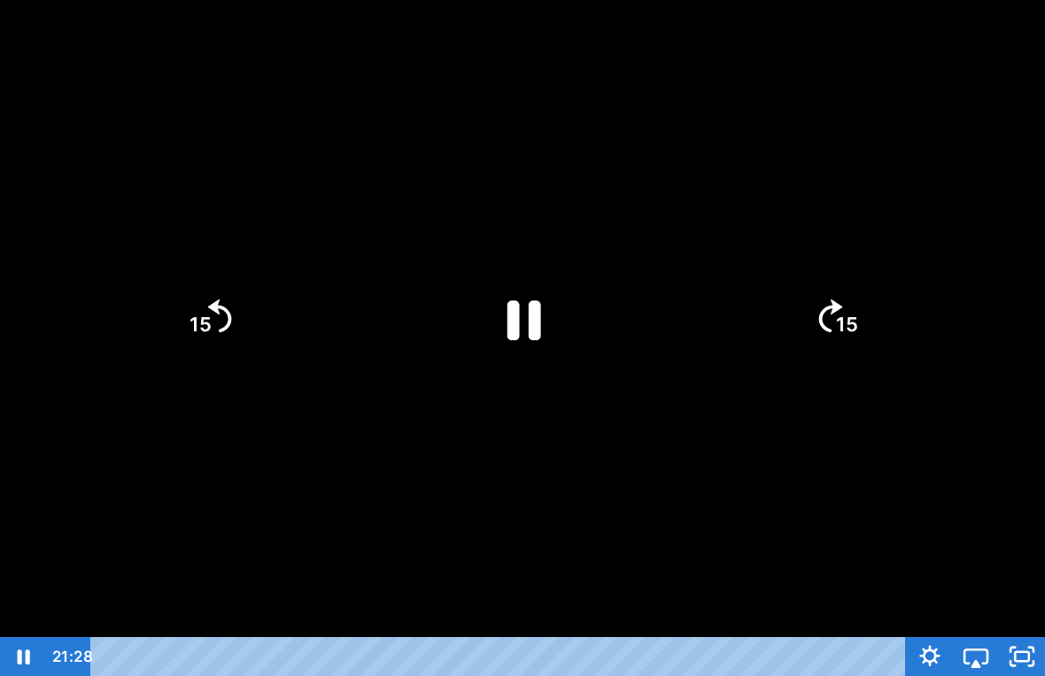
click at [514, 316] on icon "Pause" at bounding box center [524, 320] width 34 height 40
click at [738, 403] on div at bounding box center [522, 338] width 1045 height 676
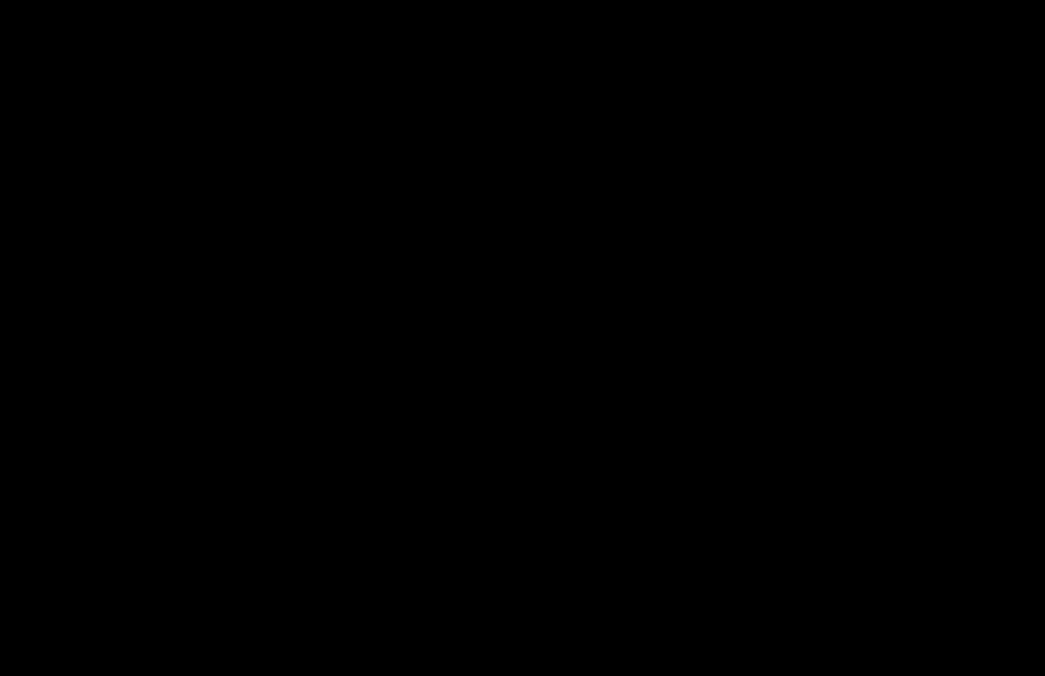
click at [481, 373] on div at bounding box center [522, 338] width 1045 height 676
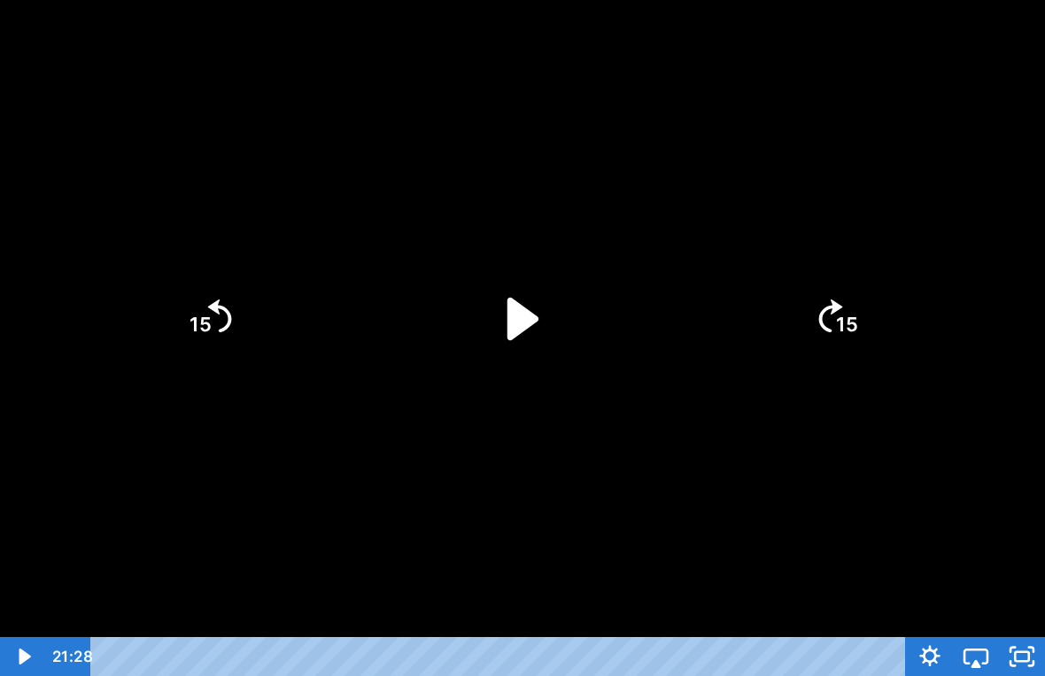
click at [504, 331] on icon "Play Video" at bounding box center [522, 319] width 122 height 122
click at [674, 469] on div at bounding box center [522, 338] width 1045 height 676
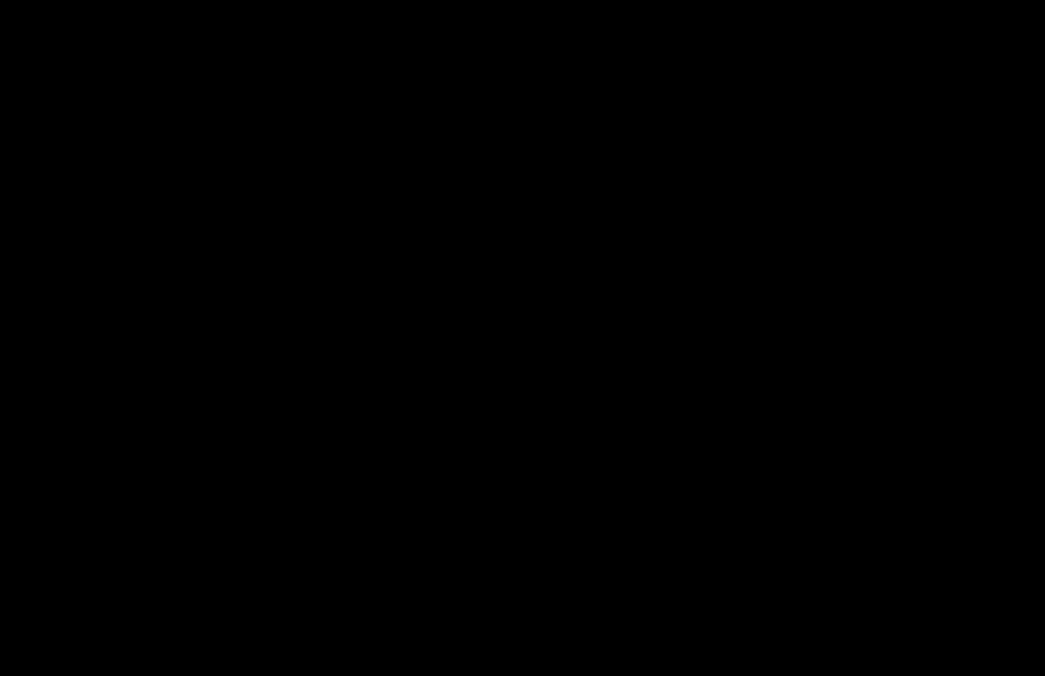
click at [599, 368] on div at bounding box center [522, 338] width 1045 height 676
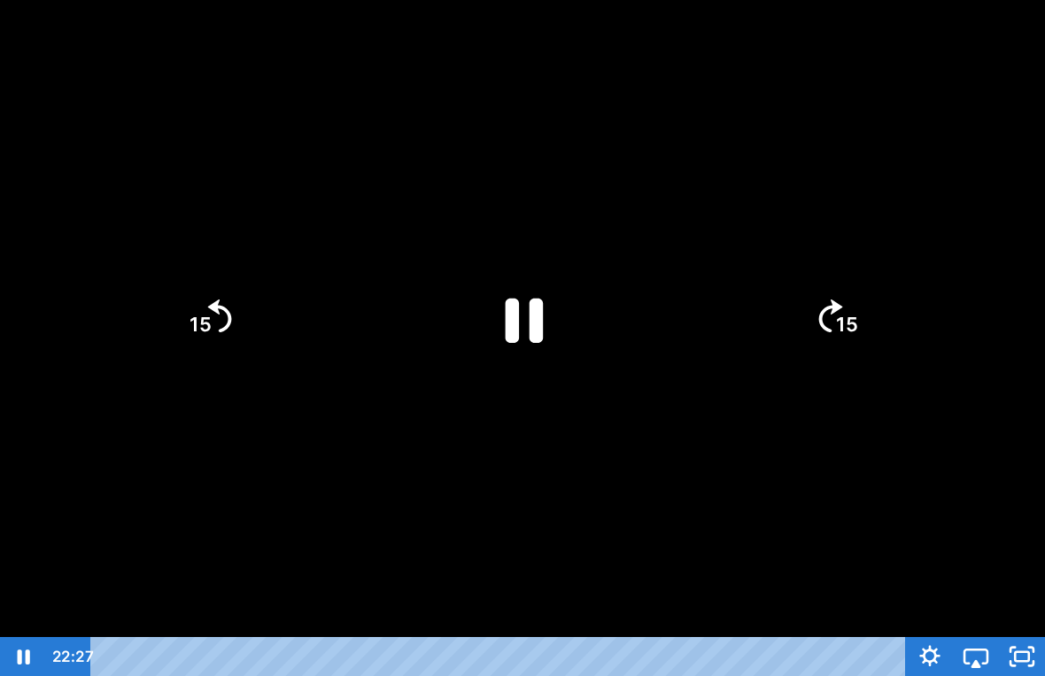
click at [524, 321] on icon "Pause" at bounding box center [522, 318] width 137 height 137
click at [536, 314] on icon "Play Video" at bounding box center [522, 318] width 31 height 43
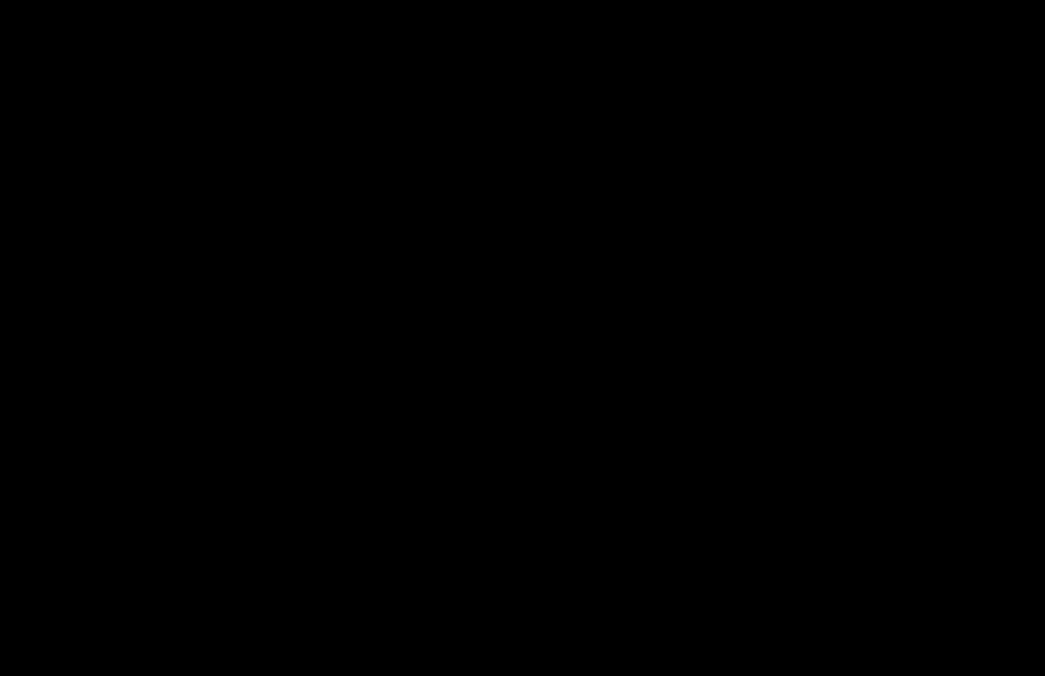
click at [582, 329] on div at bounding box center [522, 338] width 1045 height 676
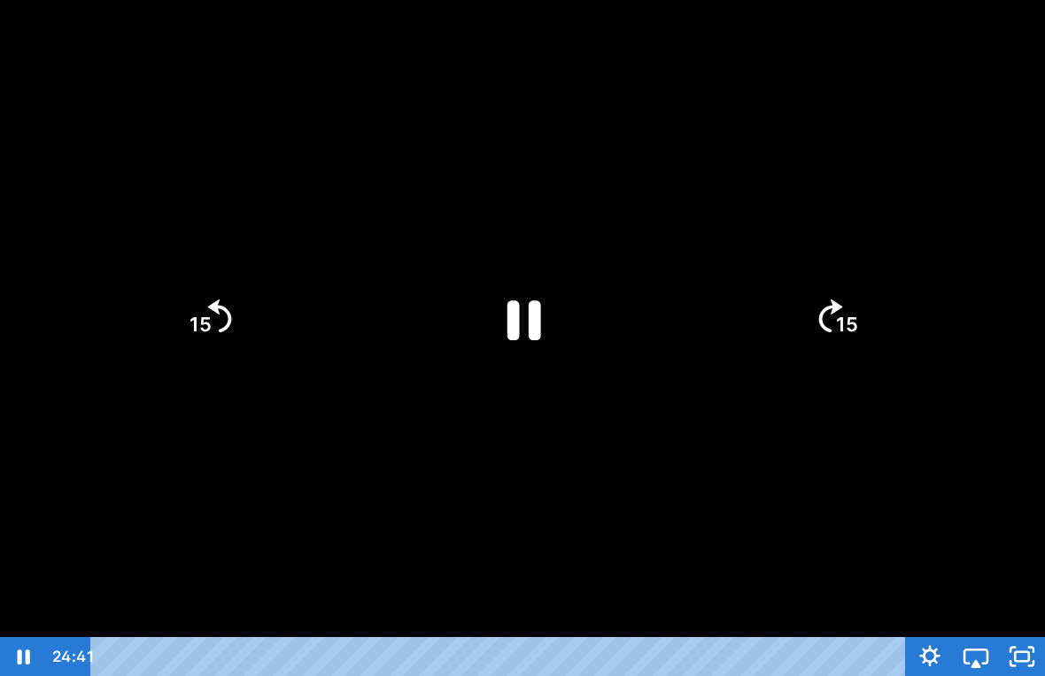
click at [550, 333] on icon "Pause" at bounding box center [522, 319] width 122 height 122
click at [537, 319] on icon "Play Video" at bounding box center [522, 318] width 31 height 43
click at [768, 539] on div at bounding box center [522, 338] width 1045 height 676
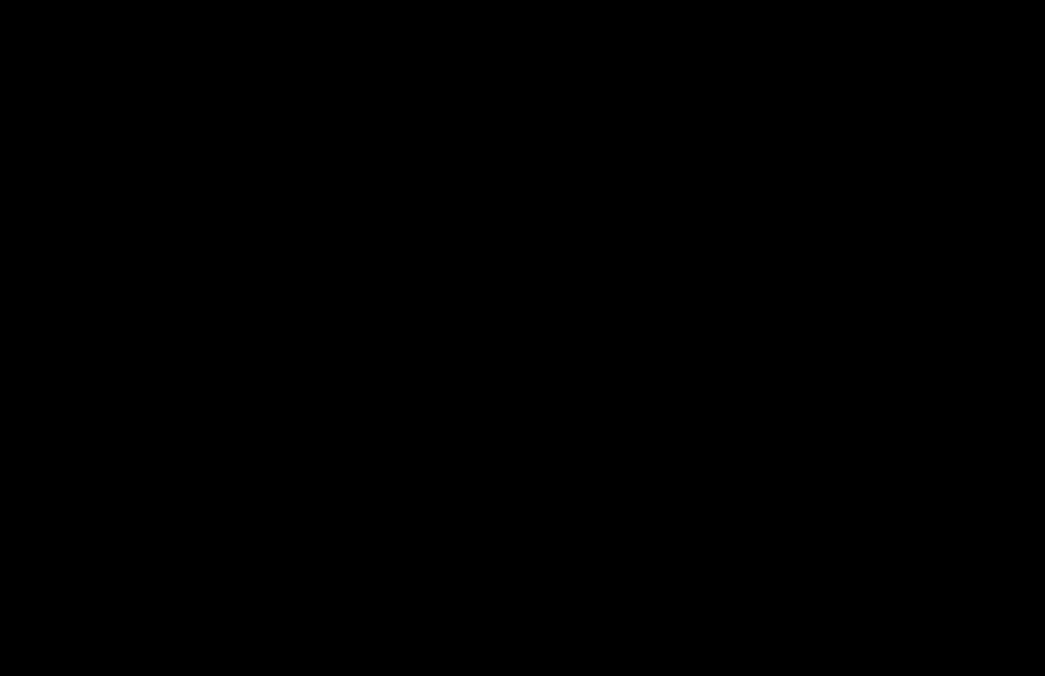
click at [528, 347] on div at bounding box center [522, 338] width 1045 height 676
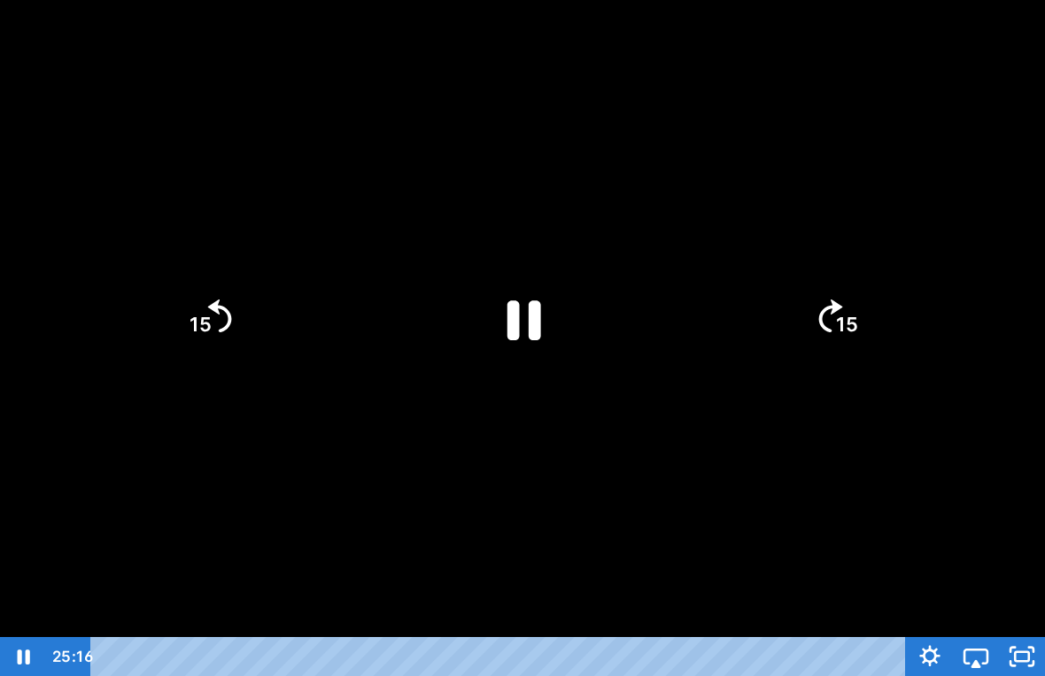
click at [514, 277] on icon "Pause" at bounding box center [522, 319] width 122 height 122
click at [536, 329] on icon "Play Video" at bounding box center [522, 319] width 122 height 122
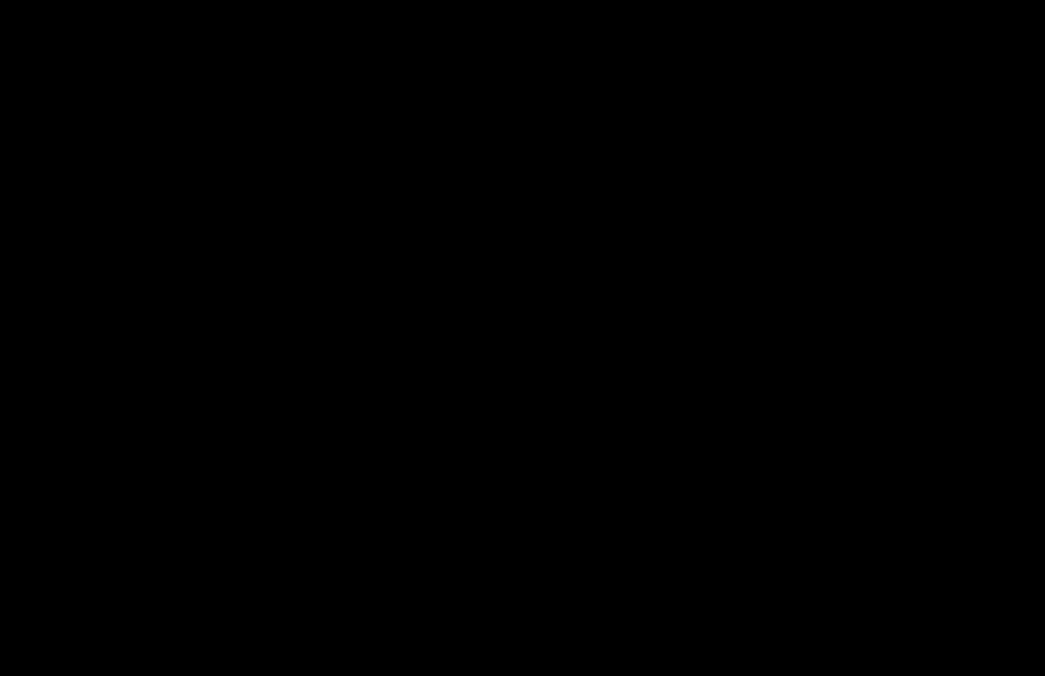
click at [918, 559] on div at bounding box center [522, 338] width 1045 height 676
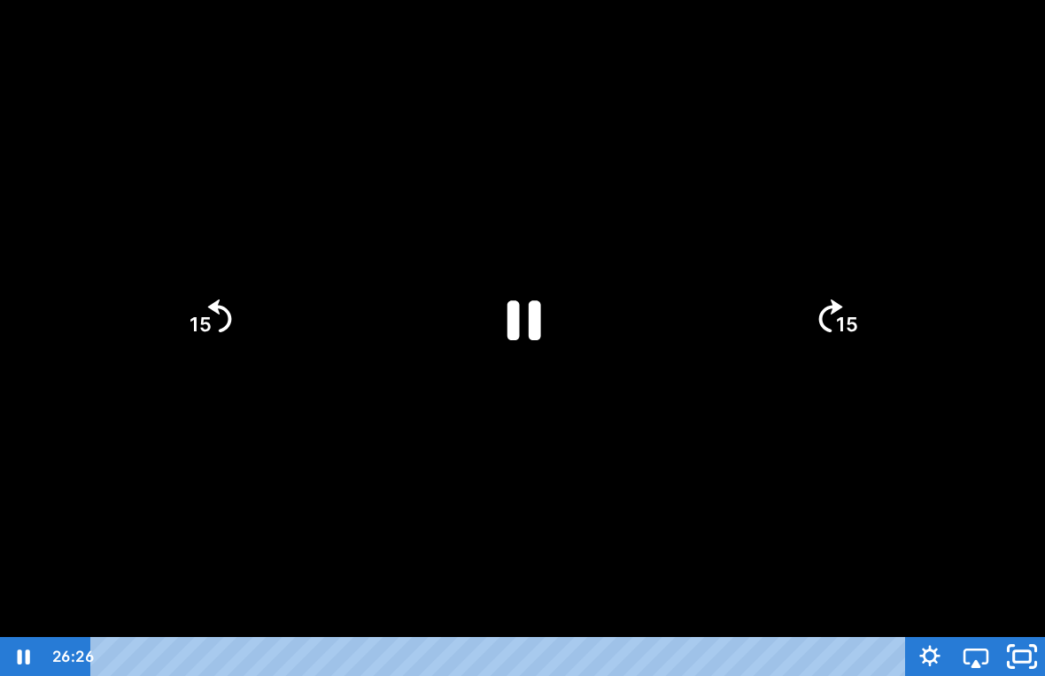
click at [1032, 631] on icon "Unfullscreen" at bounding box center [1022, 656] width 55 height 47
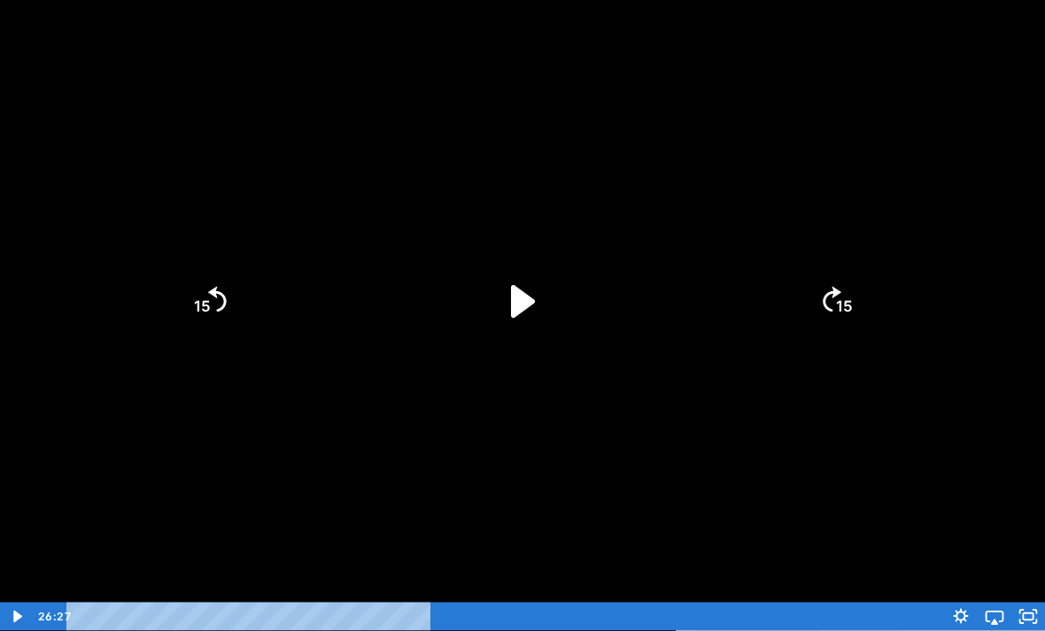
scroll to position [78, 0]
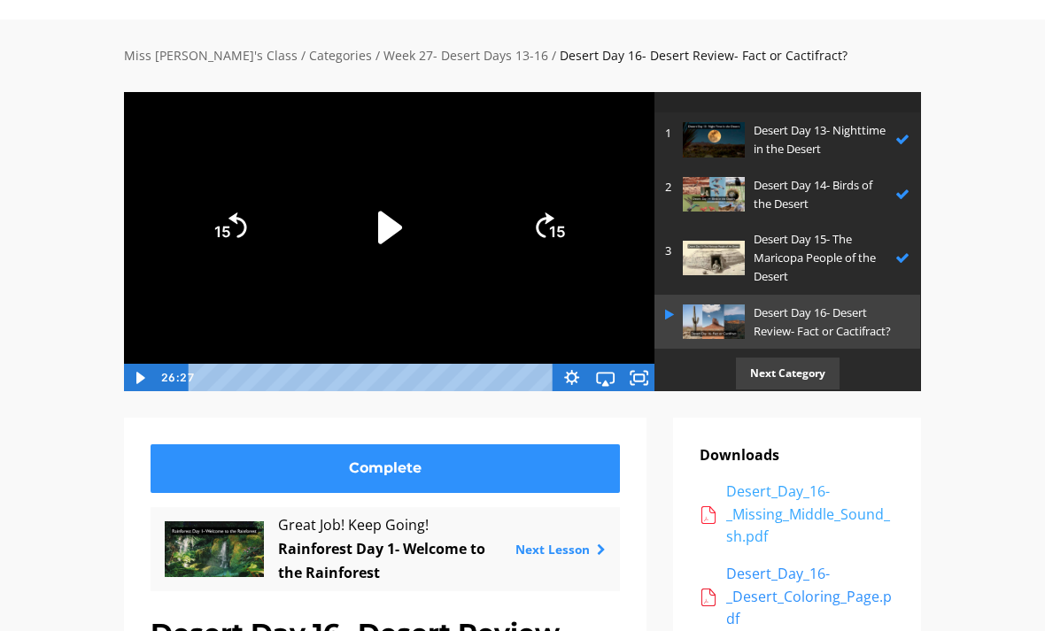
click at [855, 501] on div "Desert_Day_16-_Missing_Middle_Sound_sh.pdf" at bounding box center [810, 515] width 168 height 68
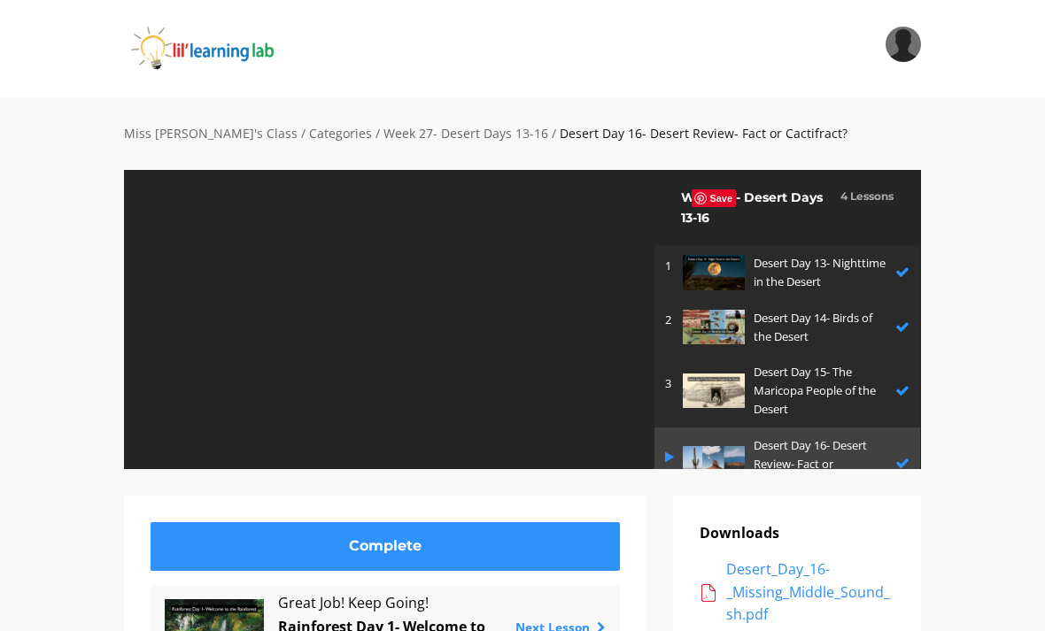
scroll to position [73, 0]
